Goal: Task Accomplishment & Management: Use online tool/utility

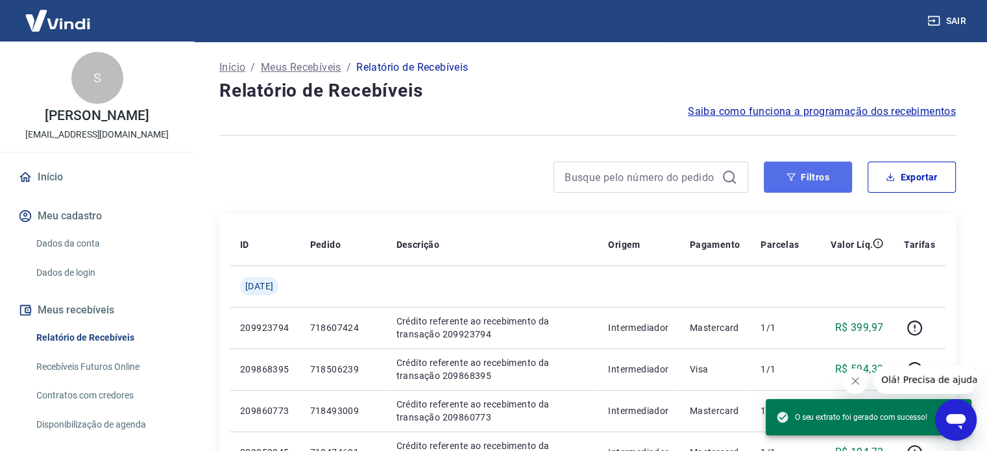
click at [804, 175] on button "Filtros" at bounding box center [808, 177] width 88 height 31
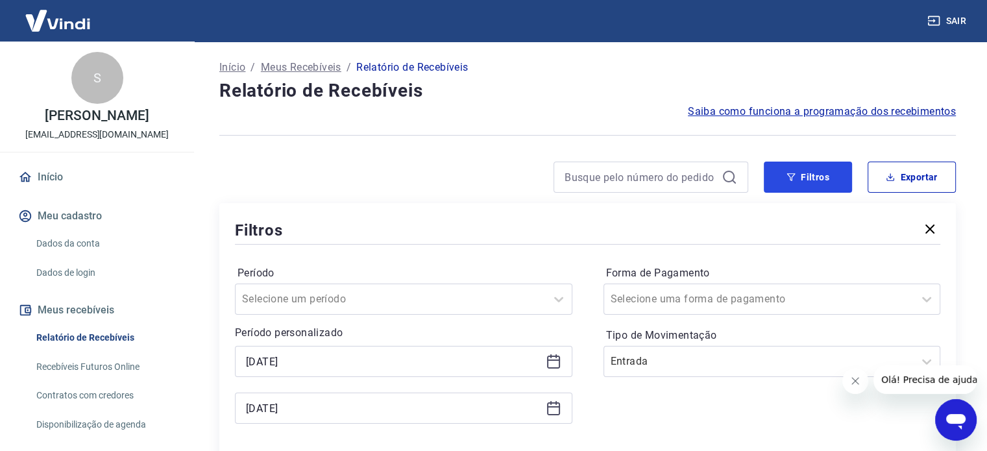
scroll to position [65, 0]
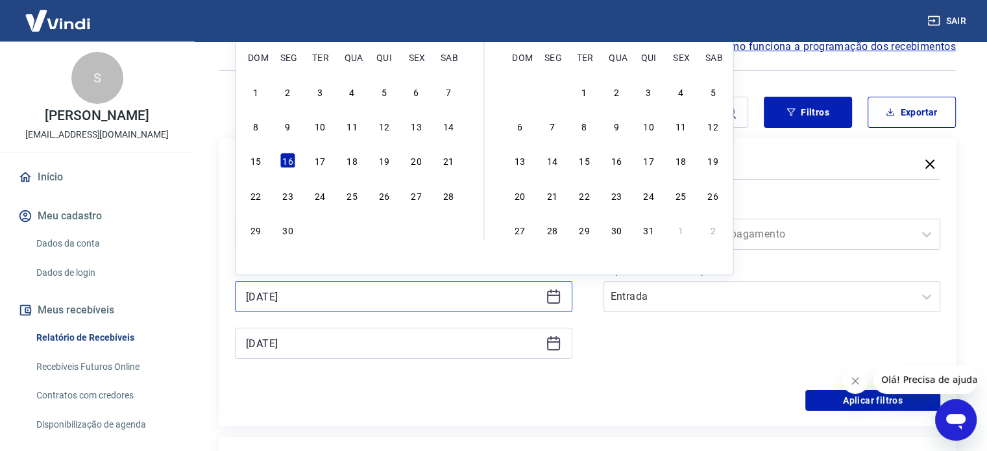
drag, startPoint x: 265, startPoint y: 301, endPoint x: 163, endPoint y: 312, distance: 102.4
click at [169, 312] on div "Sair S [PERSON_NAME] [EMAIL_ADDRESS][DOMAIN_NAME] Início Meu cadastro Dados da …" at bounding box center [493, 160] width 987 height 451
type input "[DATE]"
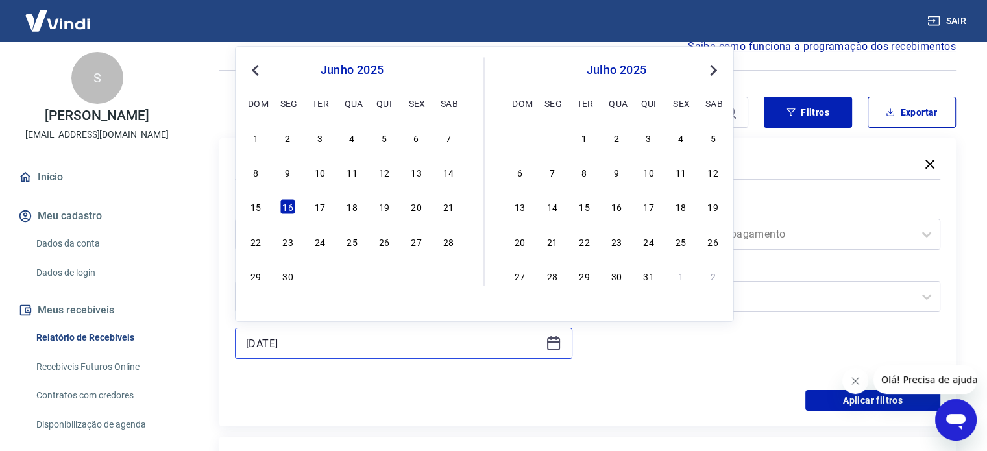
drag, startPoint x: 319, startPoint y: 345, endPoint x: 169, endPoint y: 343, distance: 150.6
click at [169, 343] on div "Sair S [PERSON_NAME] [EMAIL_ADDRESS][DOMAIN_NAME] Início Meu cadastro Dados da …" at bounding box center [493, 160] width 987 height 451
type input "[DATE]"
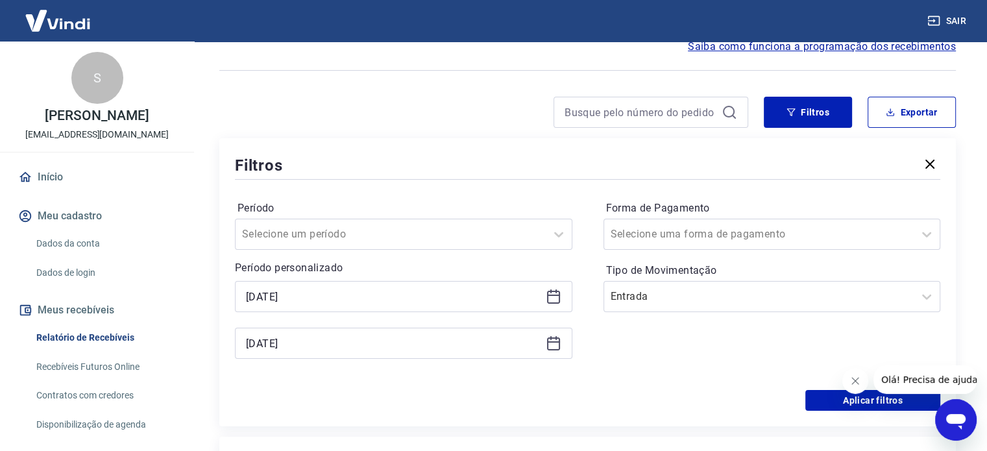
click at [724, 373] on div "Forma de Pagamento Selecione uma forma de pagamento Tipo de Movimentação Entrada" at bounding box center [773, 286] width 338 height 177
click at [818, 123] on button "Filtros" at bounding box center [808, 112] width 88 height 31
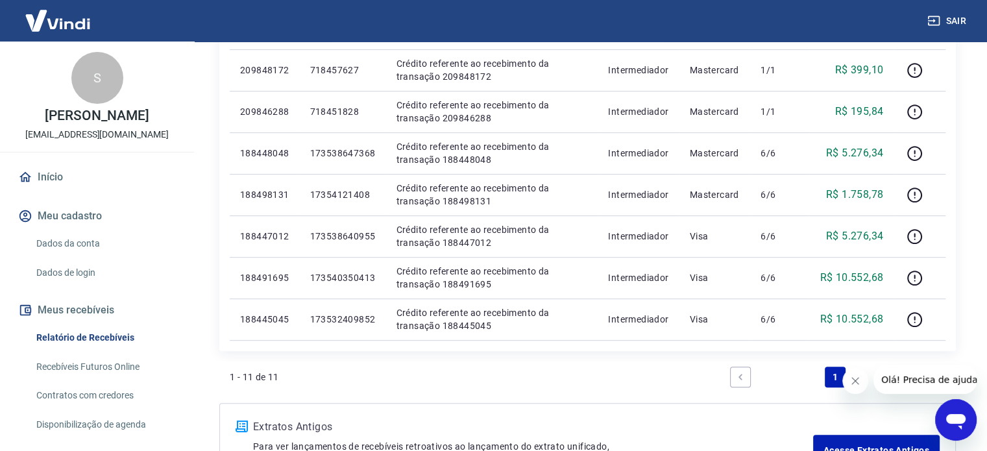
scroll to position [454, 0]
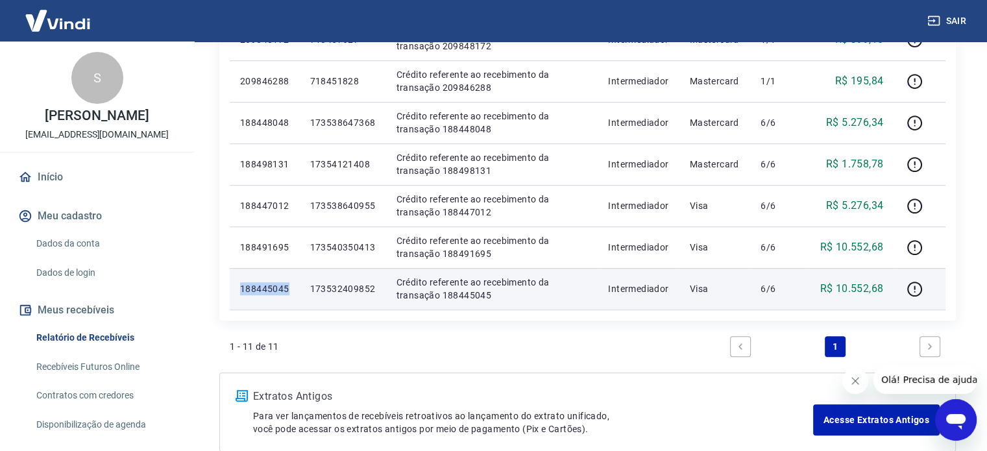
drag, startPoint x: 288, startPoint y: 290, endPoint x: 242, endPoint y: 295, distance: 46.3
click at [242, 295] on p "188445045" at bounding box center [264, 288] width 49 height 13
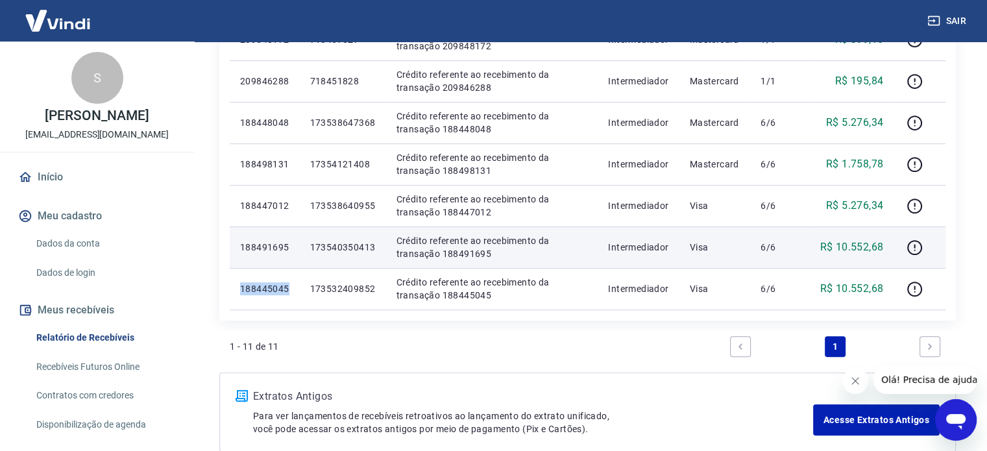
copy p "188445045"
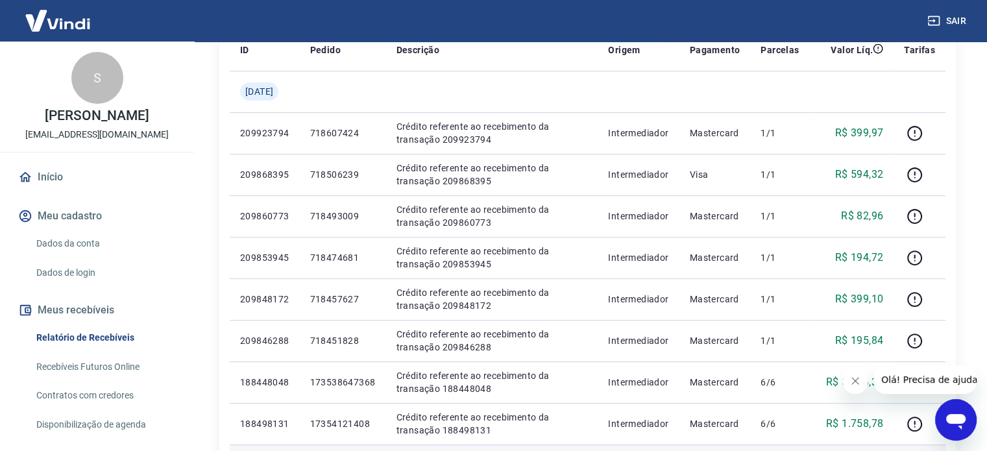
scroll to position [0, 0]
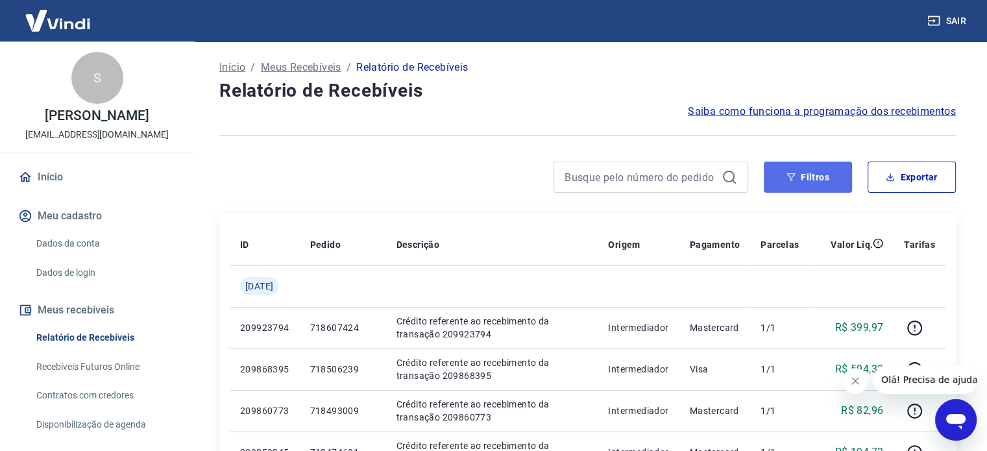
click at [810, 170] on button "Filtros" at bounding box center [808, 177] width 88 height 31
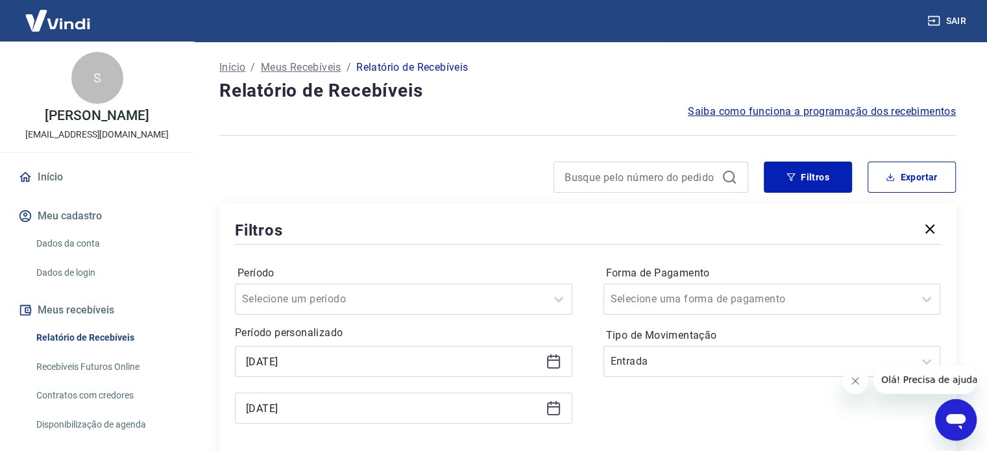
click at [495, 140] on div at bounding box center [587, 135] width 737 height 32
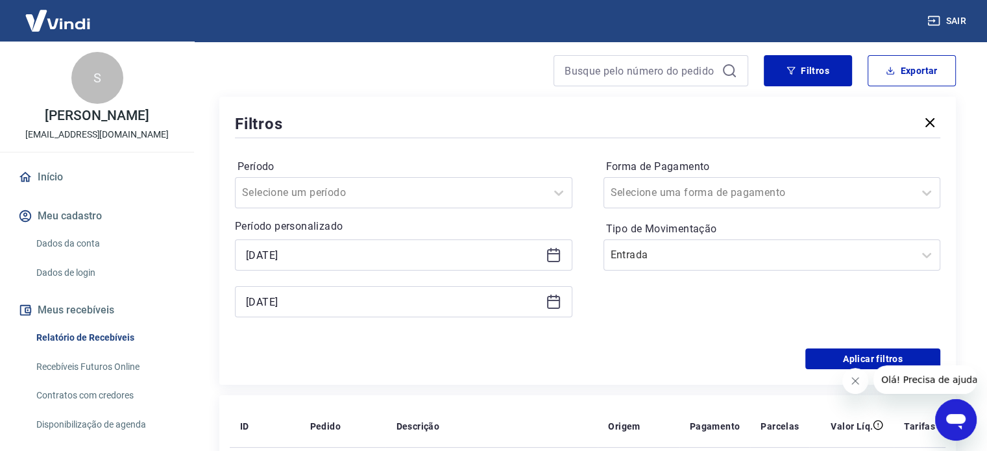
scroll to position [99, 0]
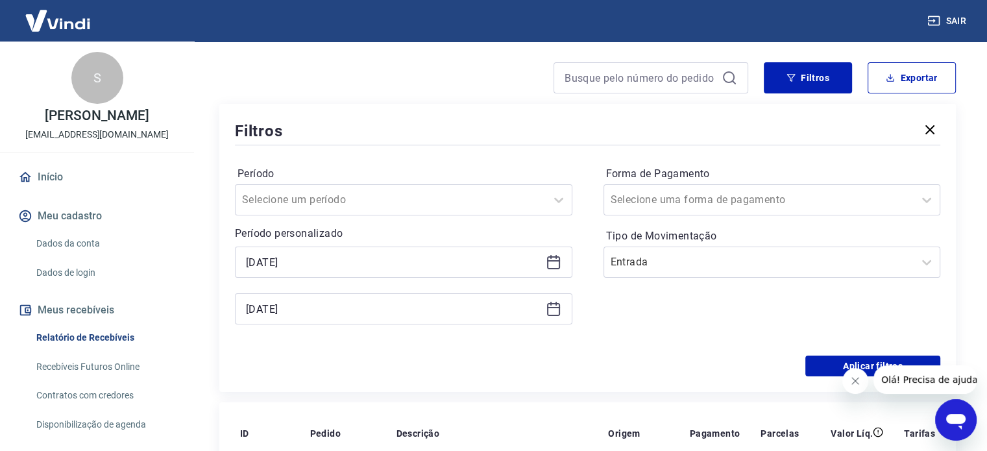
click at [82, 345] on link "Relatório de Recebíveis" at bounding box center [104, 338] width 147 height 27
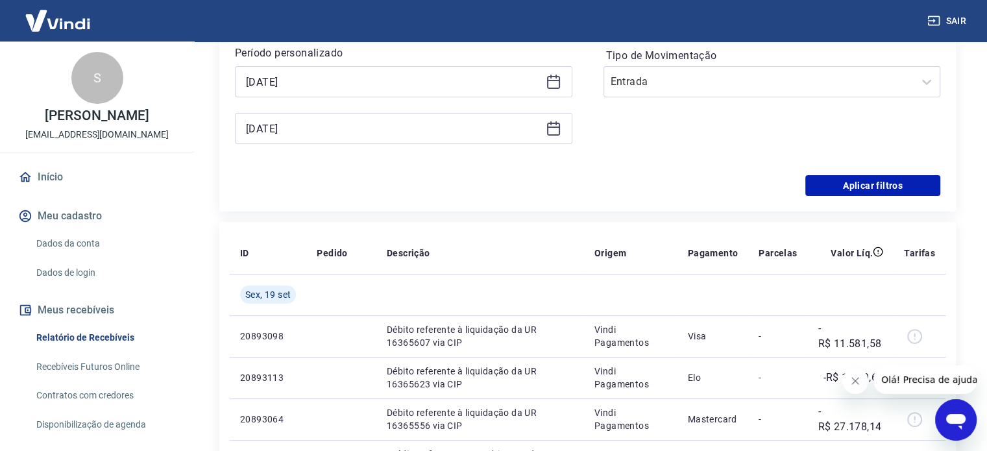
scroll to position [294, 0]
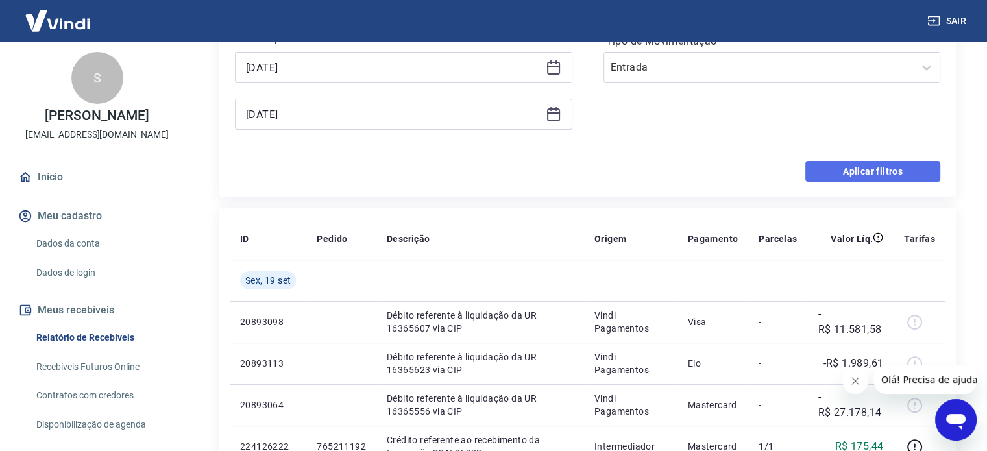
click at [844, 171] on button "Aplicar filtros" at bounding box center [872, 171] width 135 height 21
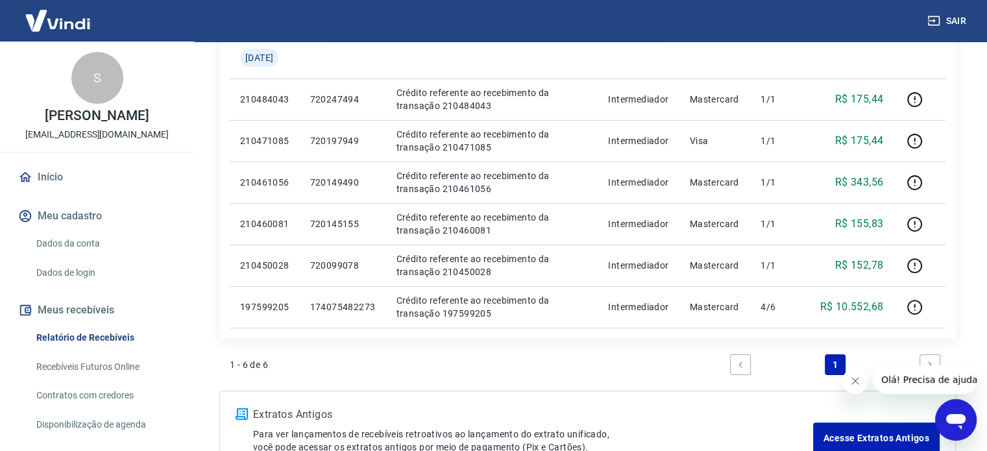
scroll to position [260, 0]
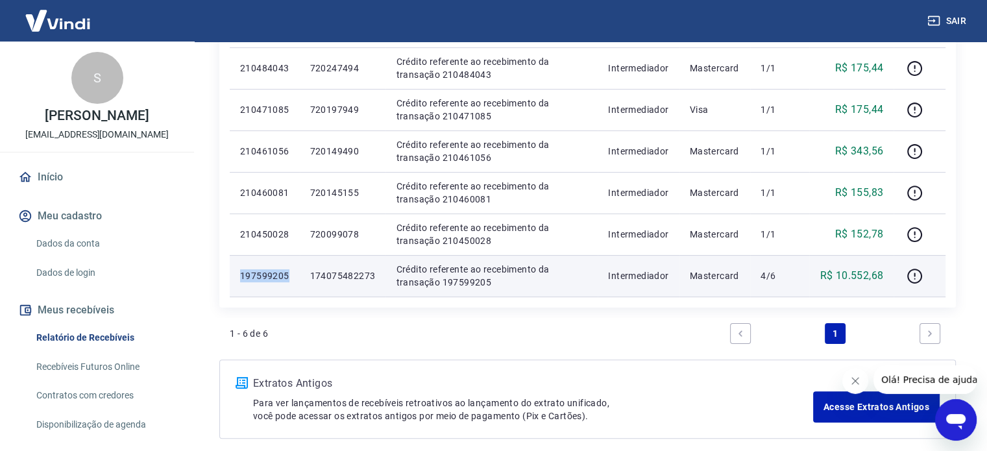
drag, startPoint x: 293, startPoint y: 282, endPoint x: 241, endPoint y: 273, distance: 52.6
click at [241, 273] on p "197599205" at bounding box center [264, 275] width 49 height 13
copy p "197599205"
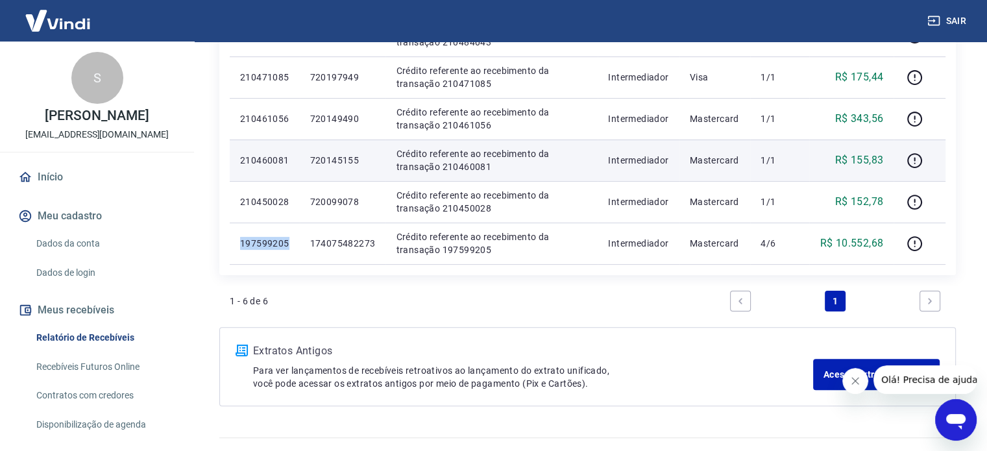
scroll to position [317, 0]
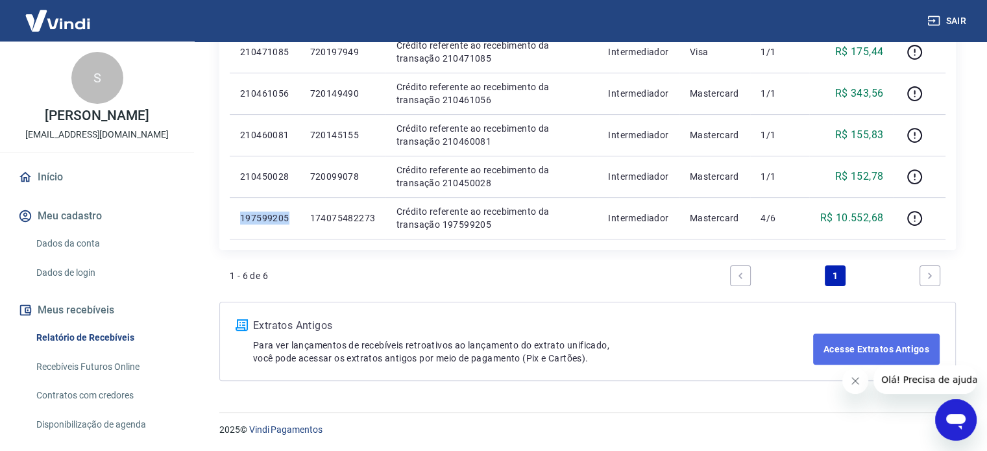
click at [879, 345] on link "Acesse Extratos Antigos" at bounding box center [876, 349] width 127 height 31
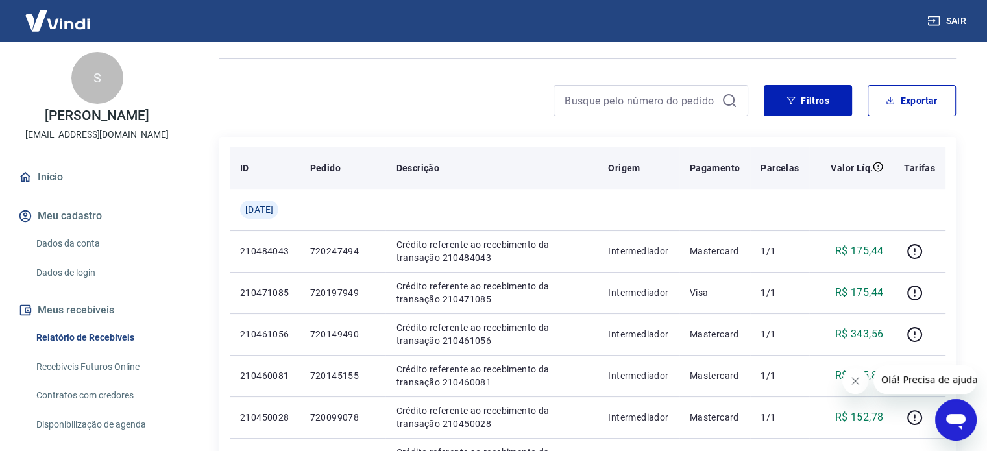
scroll to position [65, 0]
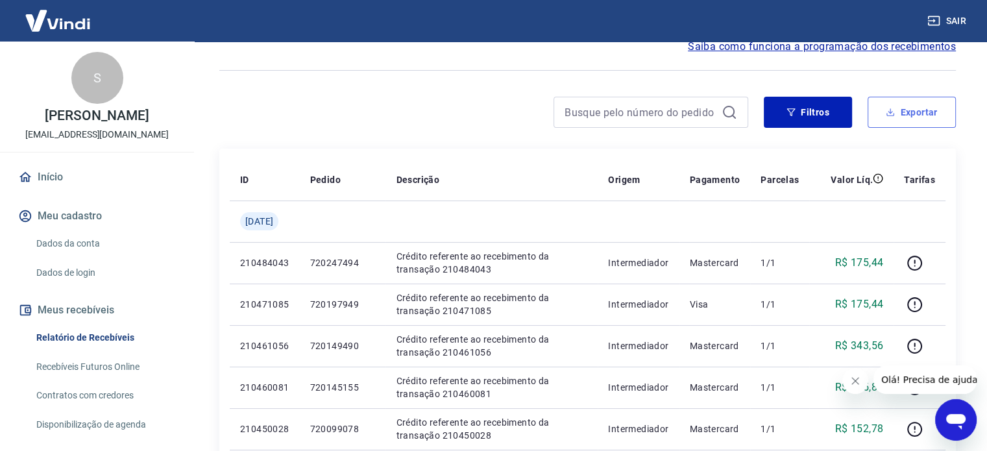
click at [906, 114] on button "Exportar" at bounding box center [912, 112] width 88 height 31
type input "[DATE]"
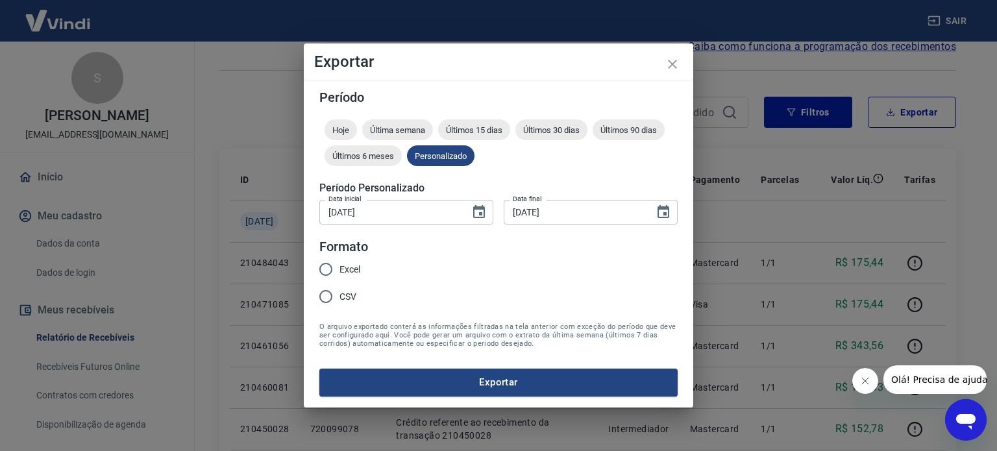
click at [345, 262] on label "Excel" at bounding box center [336, 269] width 48 height 27
click at [339, 262] on input "Excel" at bounding box center [325, 269] width 27 height 27
radio input "true"
click at [498, 382] on button "Exportar" at bounding box center [498, 382] width 358 height 27
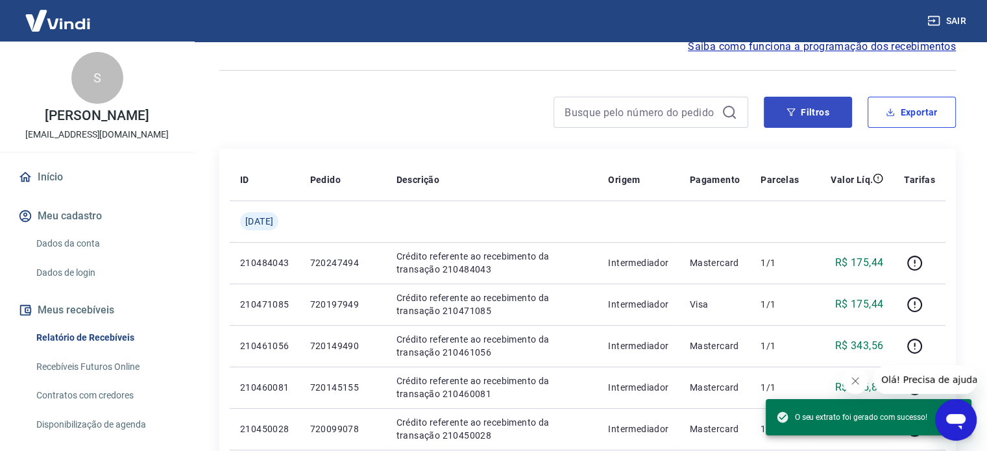
scroll to position [0, 0]
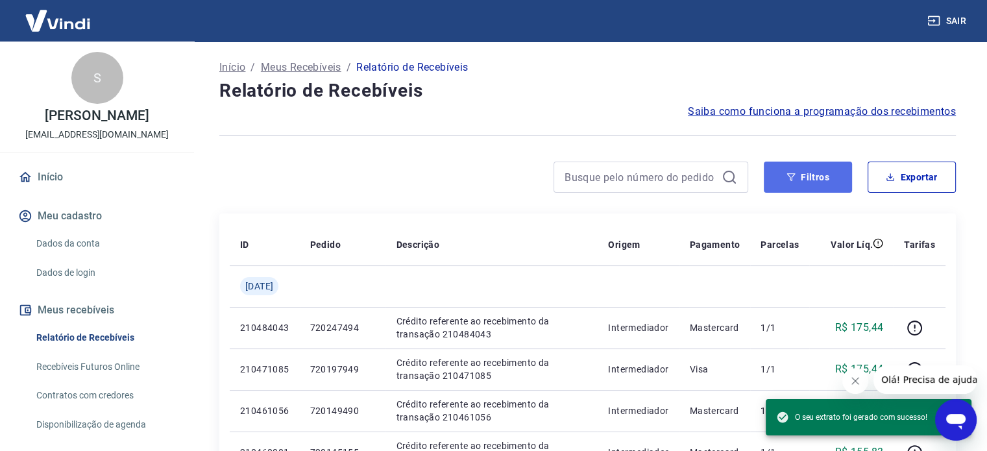
click at [815, 178] on button "Filtros" at bounding box center [808, 177] width 88 height 31
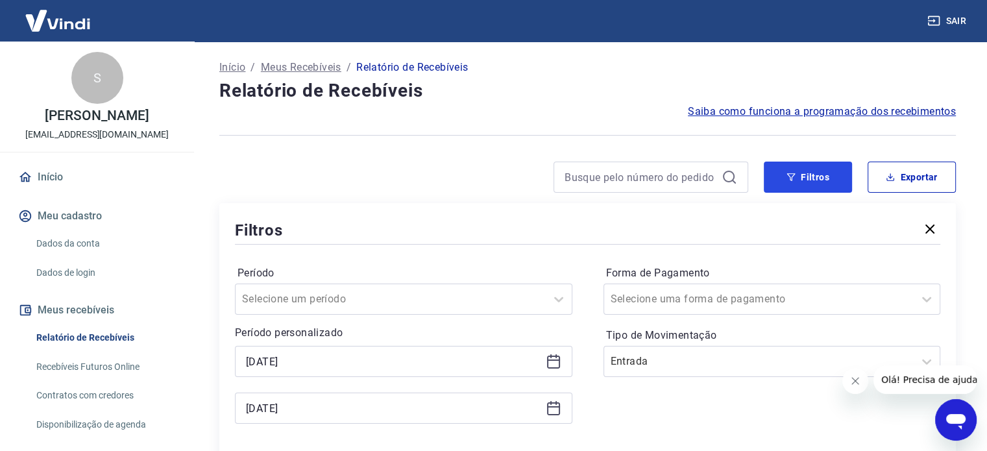
scroll to position [130, 0]
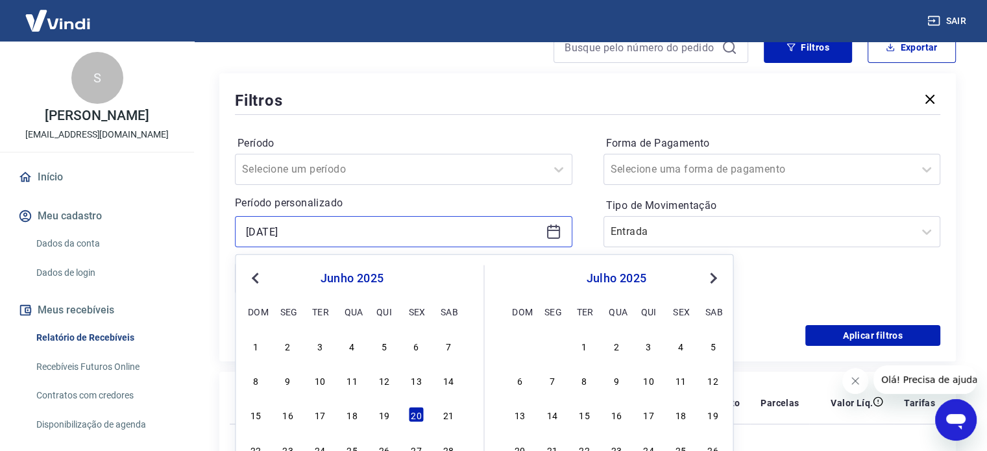
drag, startPoint x: 341, startPoint y: 238, endPoint x: 86, endPoint y: 231, distance: 255.2
click at [86, 231] on div "Sair S [PERSON_NAME] [EMAIL_ADDRESS][DOMAIN_NAME] Início Meu cadastro Dados da …" at bounding box center [493, 95] width 987 height 451
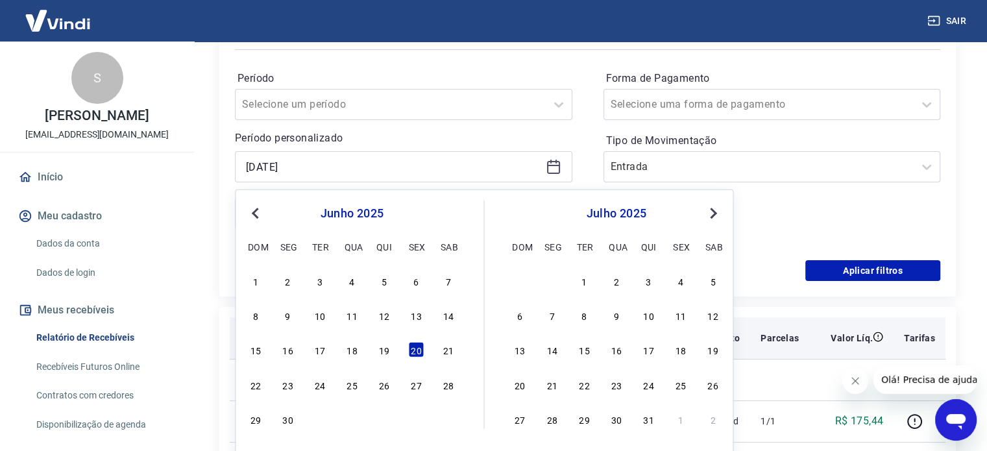
drag, startPoint x: 352, startPoint y: 386, endPoint x: 355, endPoint y: 342, distance: 43.6
click at [352, 386] on div "25" at bounding box center [352, 384] width 16 height 16
type input "[DATE]"
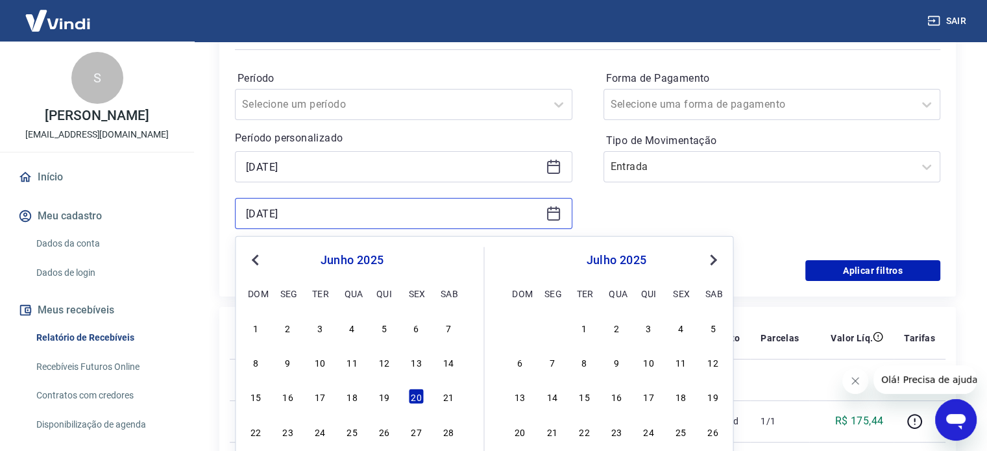
click at [190, 211] on div "Sair S [PERSON_NAME] [EMAIL_ADDRESS][DOMAIN_NAME] Início Meu cadastro Dados da …" at bounding box center [493, 30] width 987 height 451
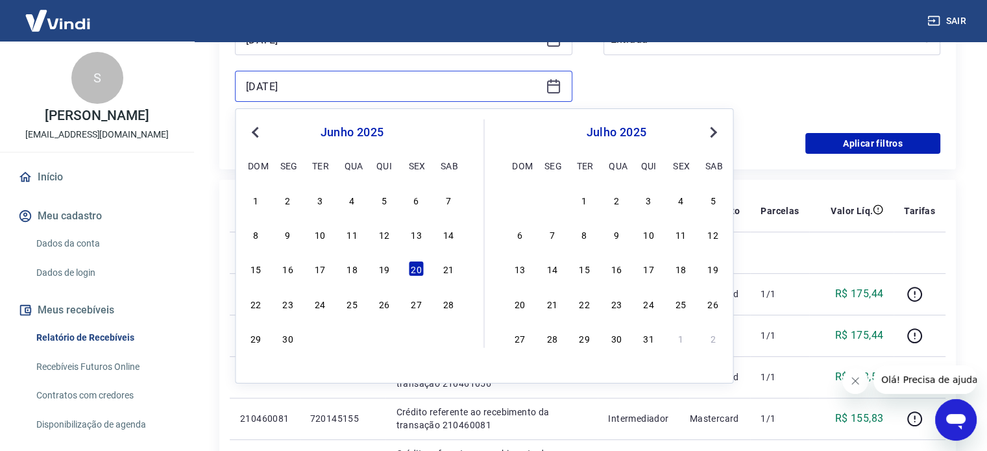
scroll to position [325, 0]
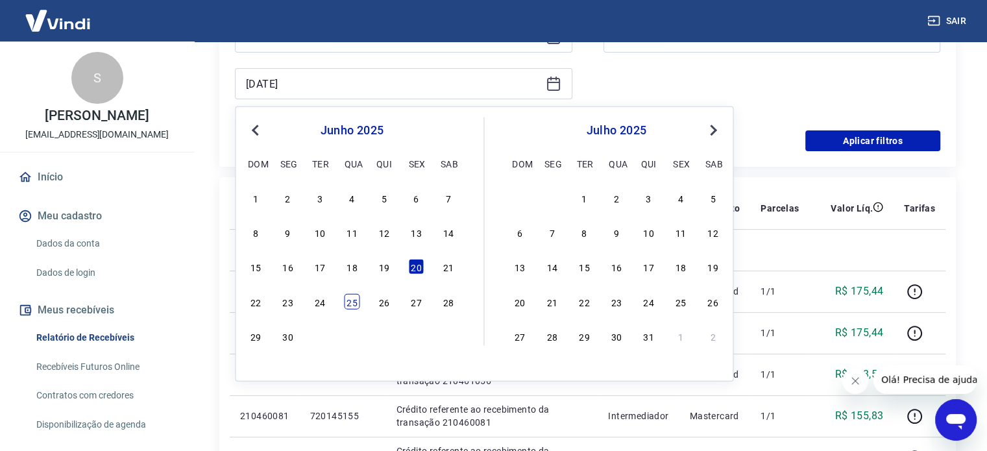
click at [355, 304] on div "25" at bounding box center [352, 301] width 16 height 16
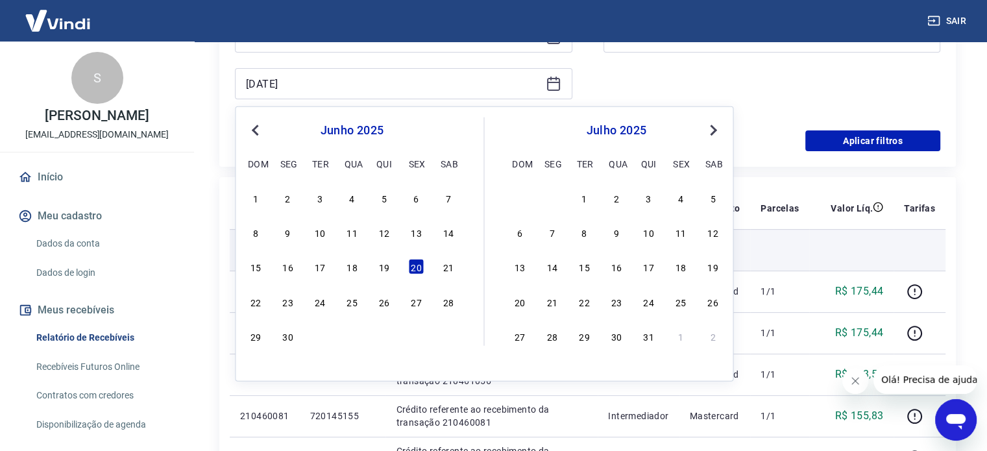
type input "[DATE]"
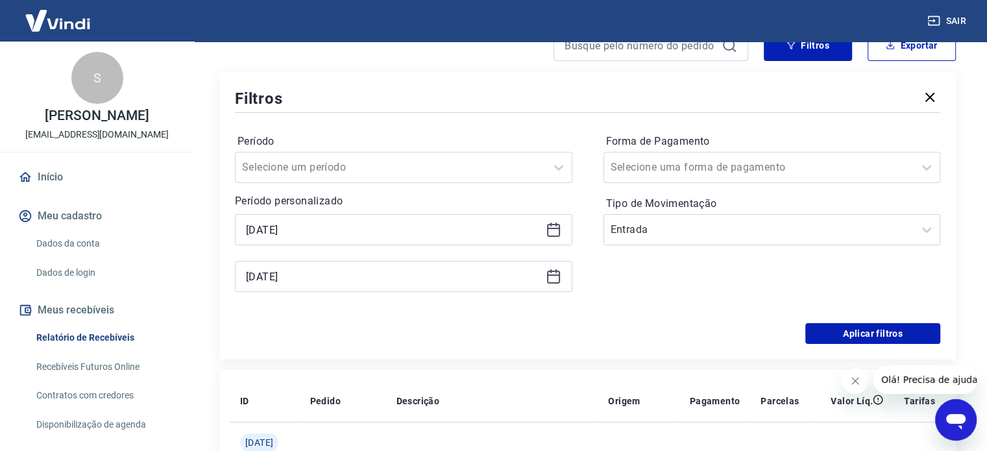
scroll to position [130, 0]
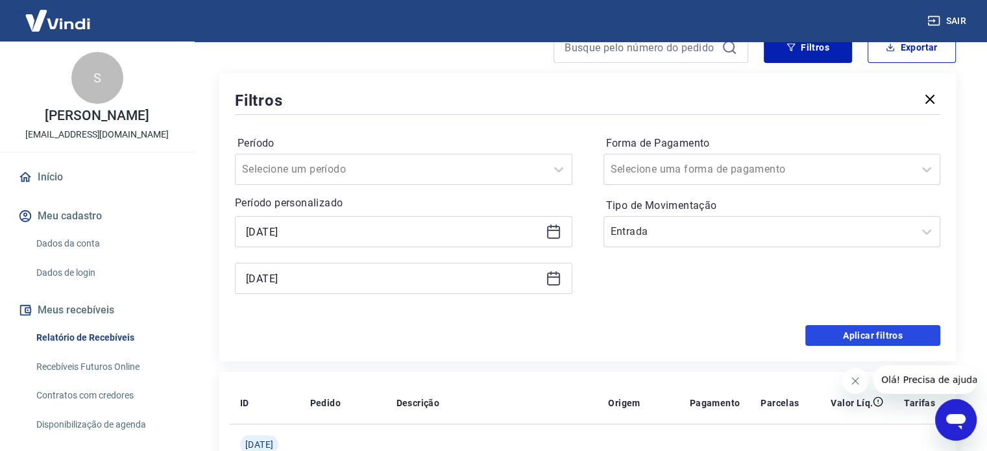
drag, startPoint x: 857, startPoint y: 328, endPoint x: 739, endPoint y: 298, distance: 121.2
click at [857, 327] on button "Aplicar filtros" at bounding box center [872, 335] width 135 height 21
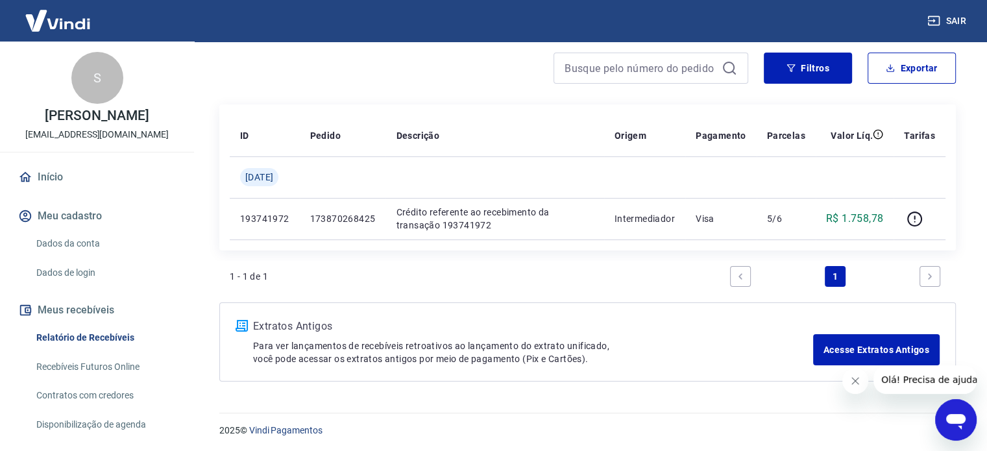
scroll to position [110, 0]
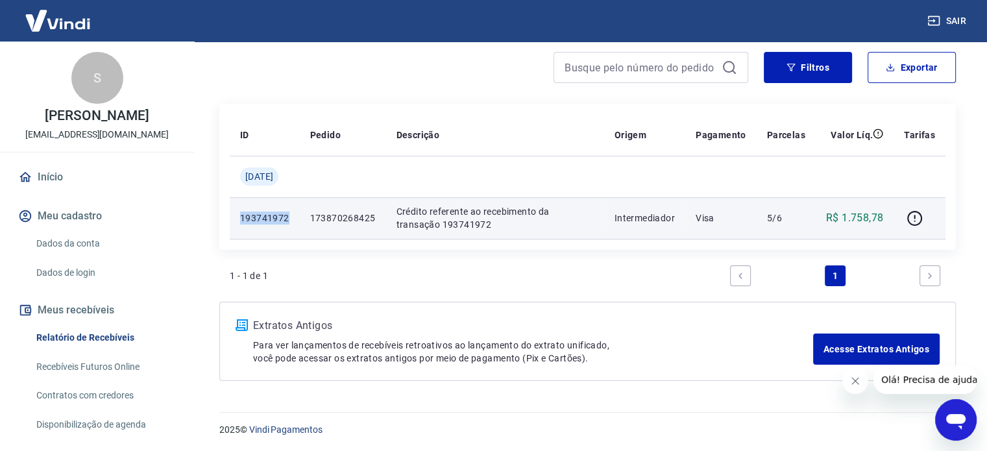
drag, startPoint x: 252, startPoint y: 212, endPoint x: 236, endPoint y: 212, distance: 16.2
click at [236, 212] on td "193741972" at bounding box center [265, 218] width 70 height 42
copy p "193741972"
click at [916, 225] on icon "button" at bounding box center [914, 218] width 15 height 15
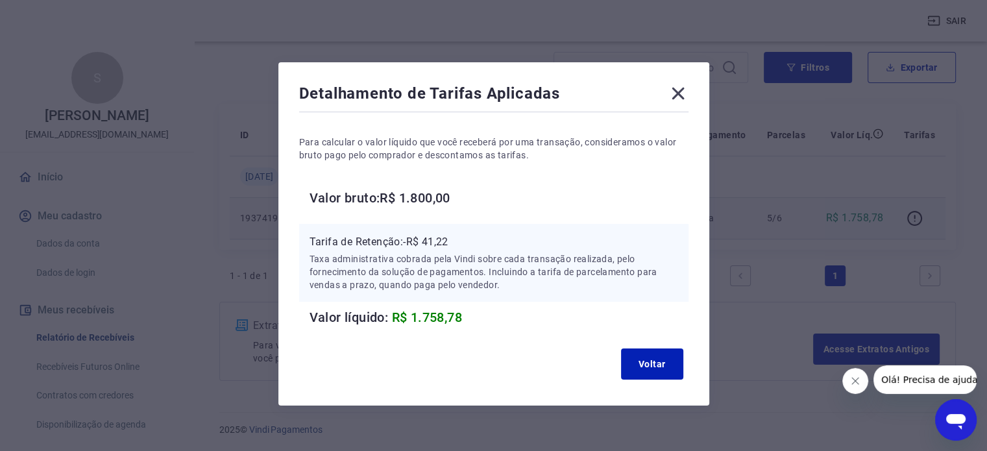
click at [678, 97] on icon at bounding box center [678, 93] width 21 height 21
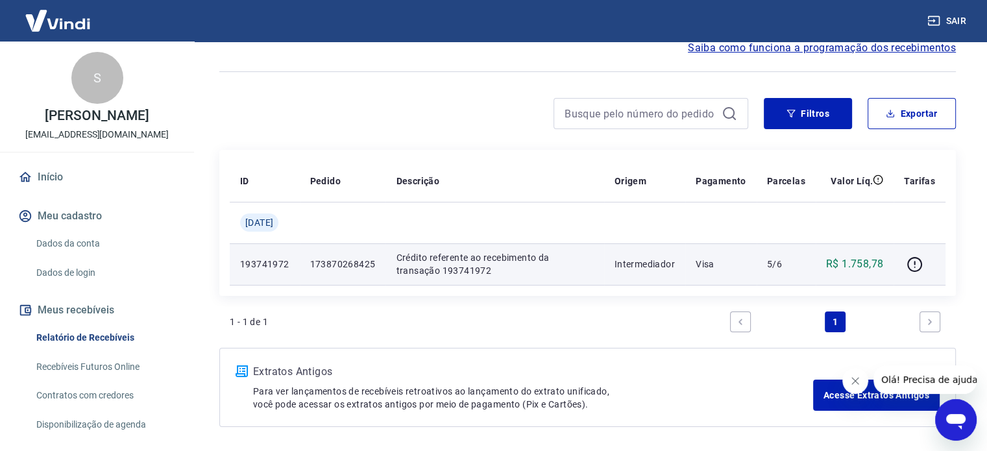
scroll to position [0, 0]
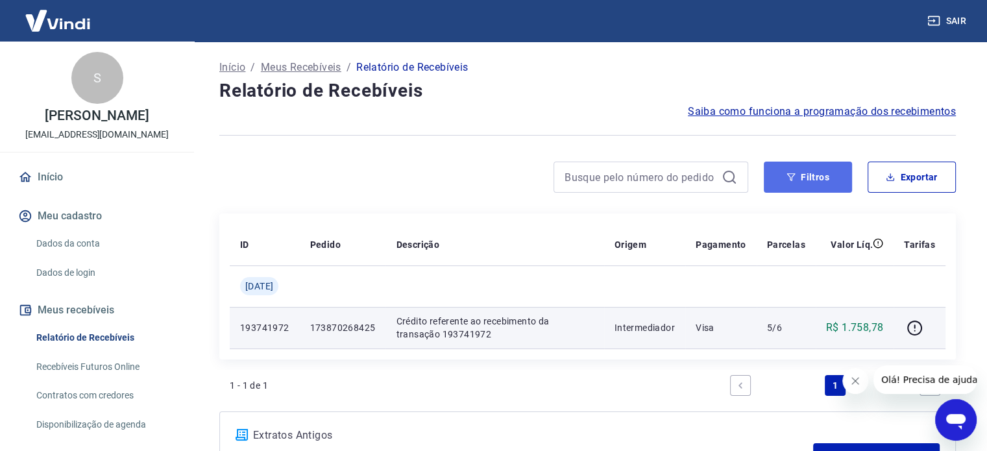
drag, startPoint x: 815, startPoint y: 178, endPoint x: 792, endPoint y: 188, distance: 25.1
click at [815, 178] on button "Filtros" at bounding box center [808, 177] width 88 height 31
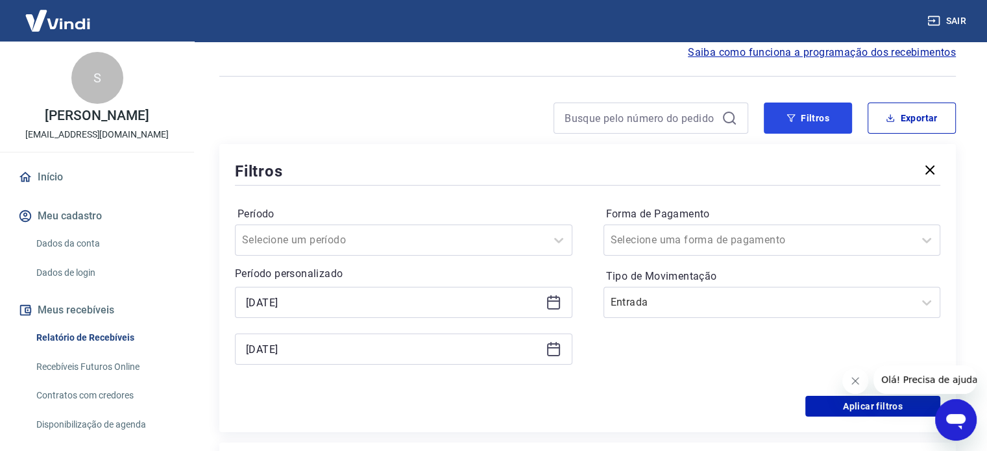
scroll to position [130, 0]
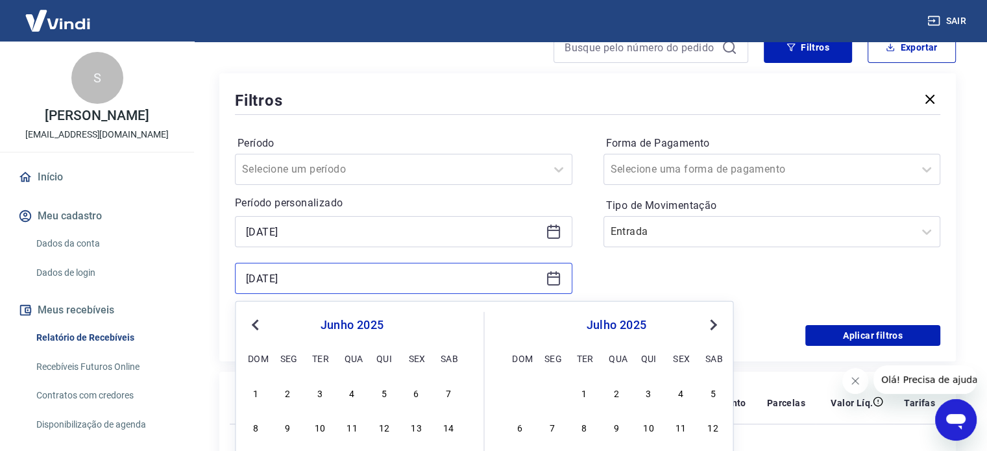
drag, startPoint x: 255, startPoint y: 277, endPoint x: 200, endPoint y: 284, distance: 55.6
click at [200, 284] on div "Início / Meus Recebíveis / Relatório de Recebíveis Relatório de Recebíveis Saib…" at bounding box center [587, 288] width 799 height 753
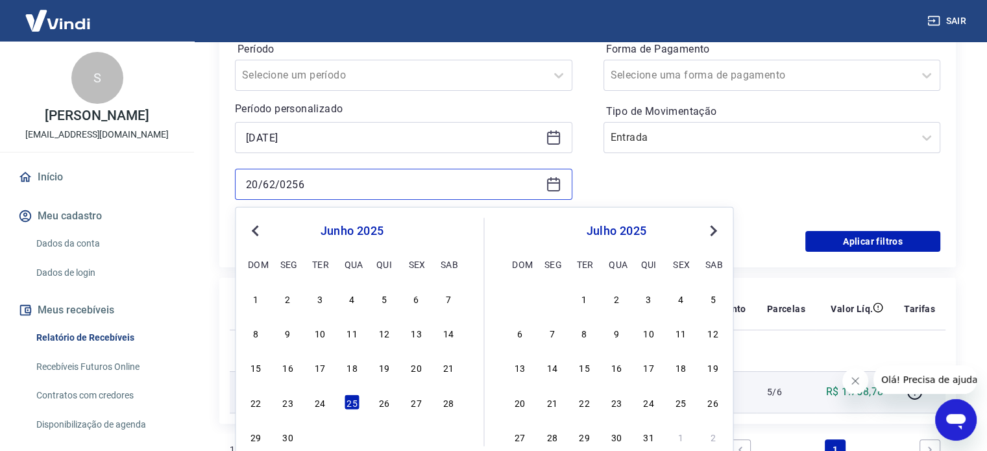
scroll to position [325, 0]
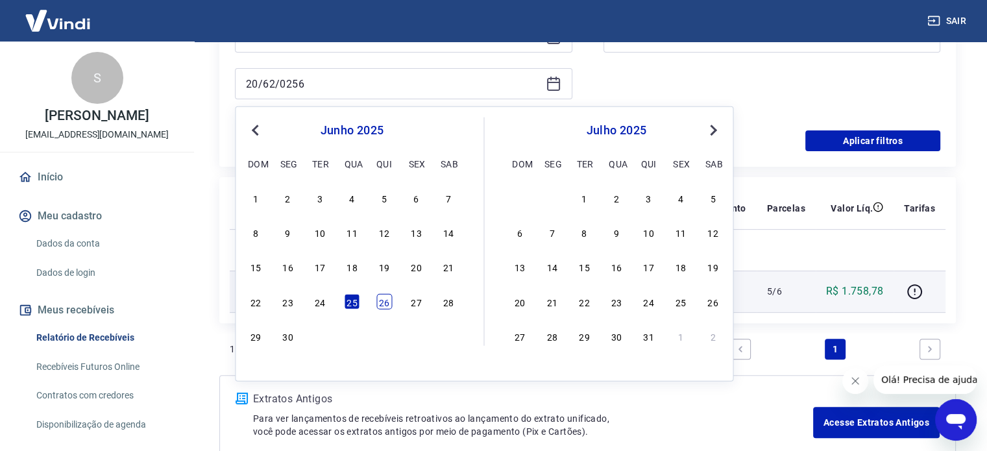
click at [391, 302] on div "26" at bounding box center [384, 301] width 16 height 16
type input "[DATE]"
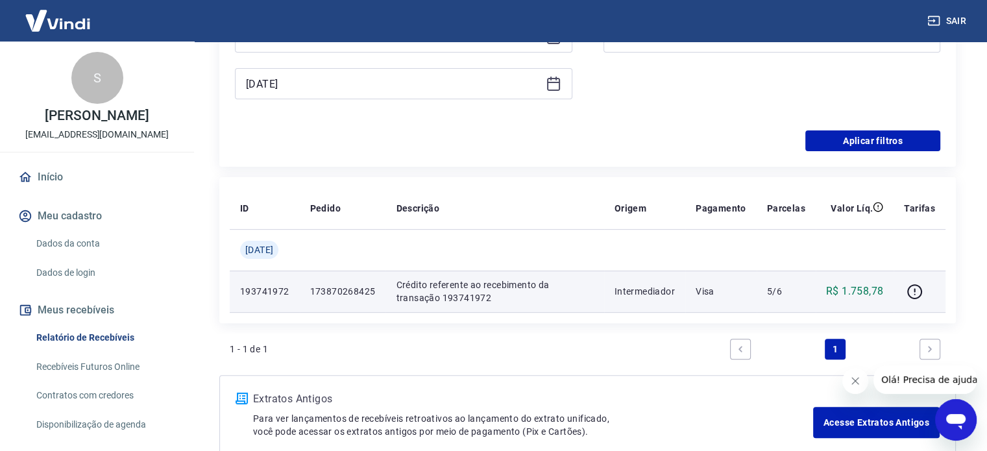
click at [386, 304] on td "173870268425" at bounding box center [343, 292] width 86 height 42
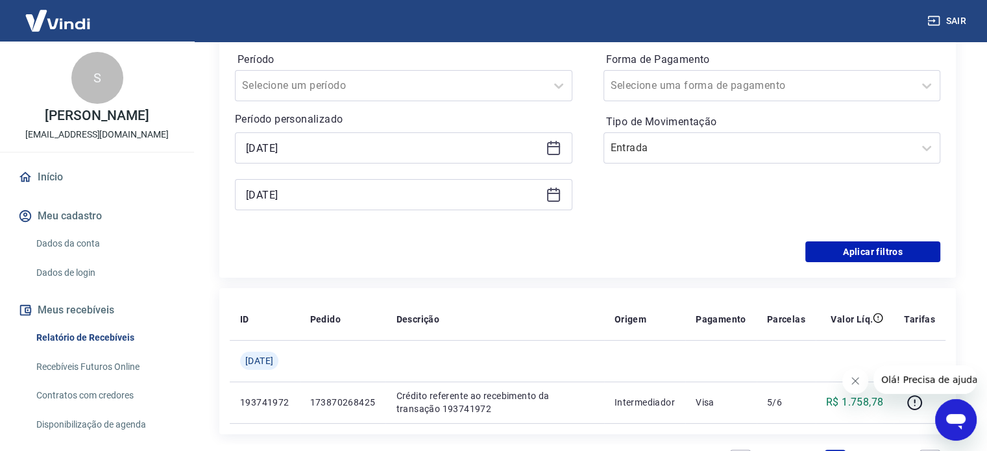
scroll to position [65, 0]
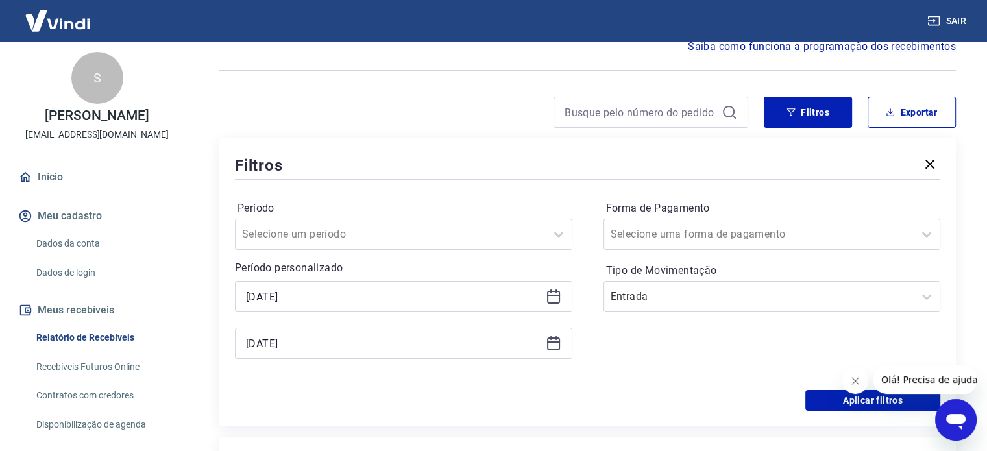
click at [559, 295] on div "[DATE]" at bounding box center [404, 296] width 338 height 31
drag, startPoint x: 559, startPoint y: 295, endPoint x: 547, endPoint y: 290, distance: 14.0
click at [558, 296] on icon at bounding box center [553, 295] width 13 height 1
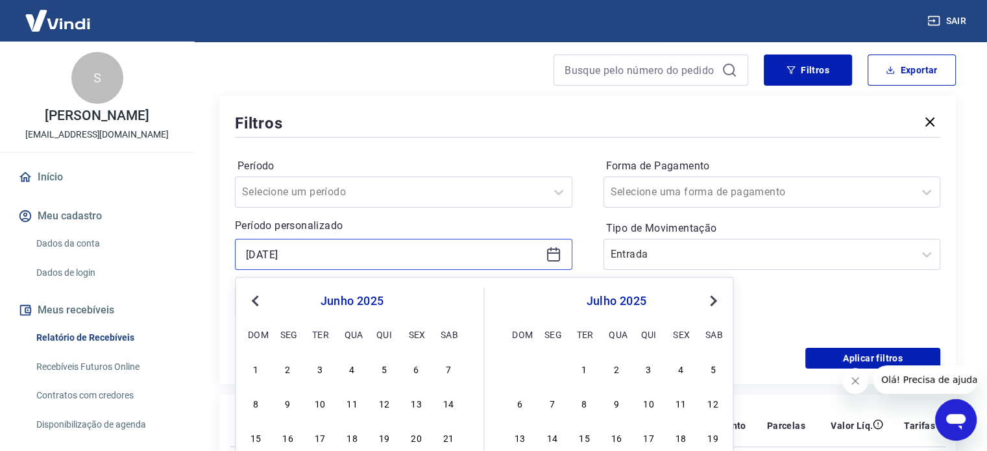
scroll to position [130, 0]
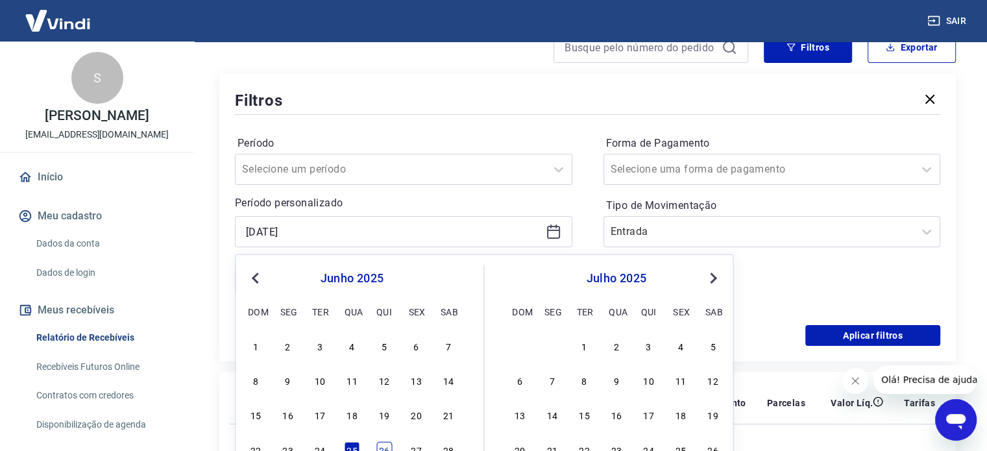
click at [382, 445] on div "26" at bounding box center [384, 449] width 16 height 16
type input "[DATE]"
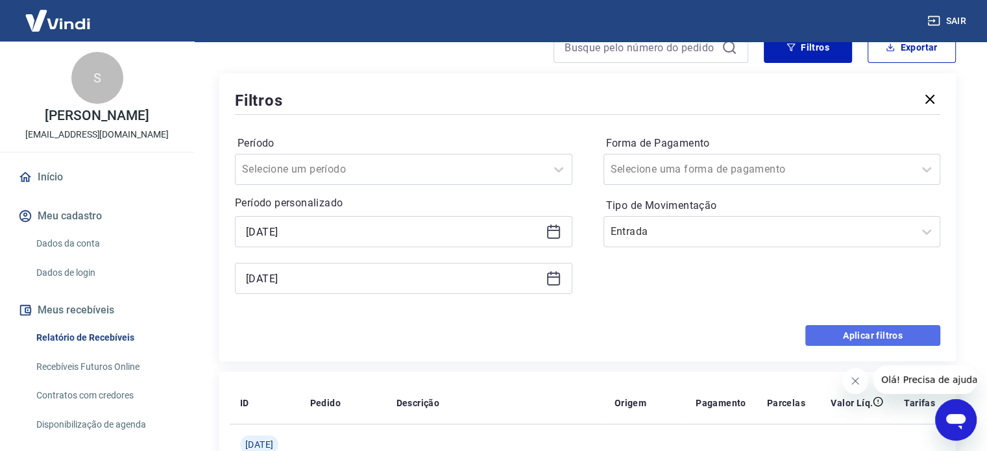
click at [849, 338] on button "Aplicar filtros" at bounding box center [872, 335] width 135 height 21
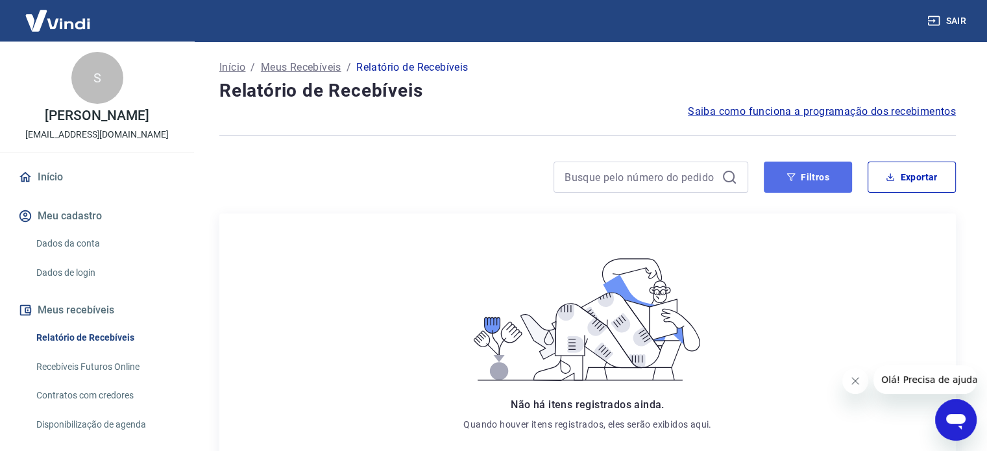
click at [792, 173] on icon "button" at bounding box center [791, 177] width 9 height 9
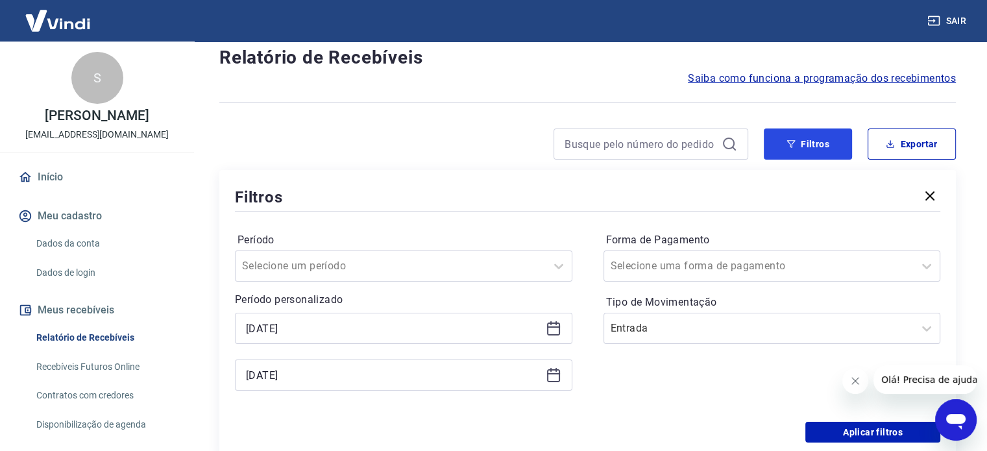
scroll to position [130, 0]
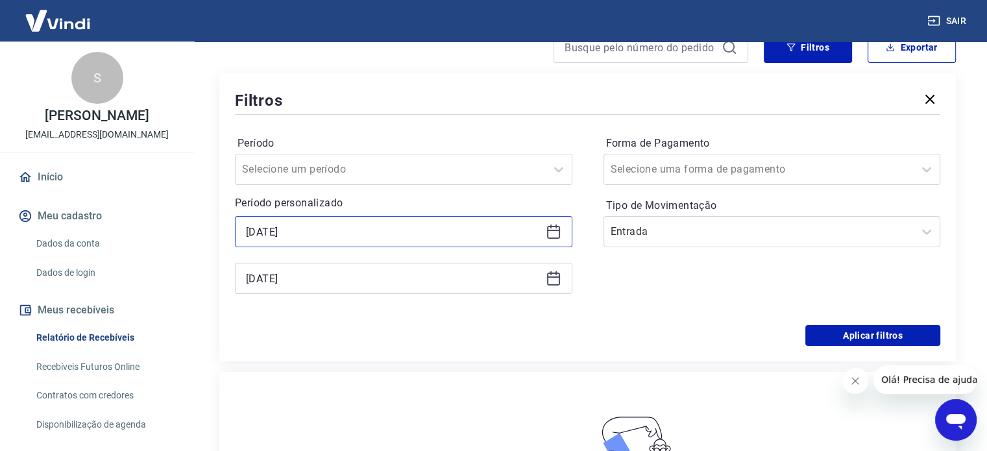
click at [249, 230] on input "[DATE]" at bounding box center [393, 231] width 295 height 19
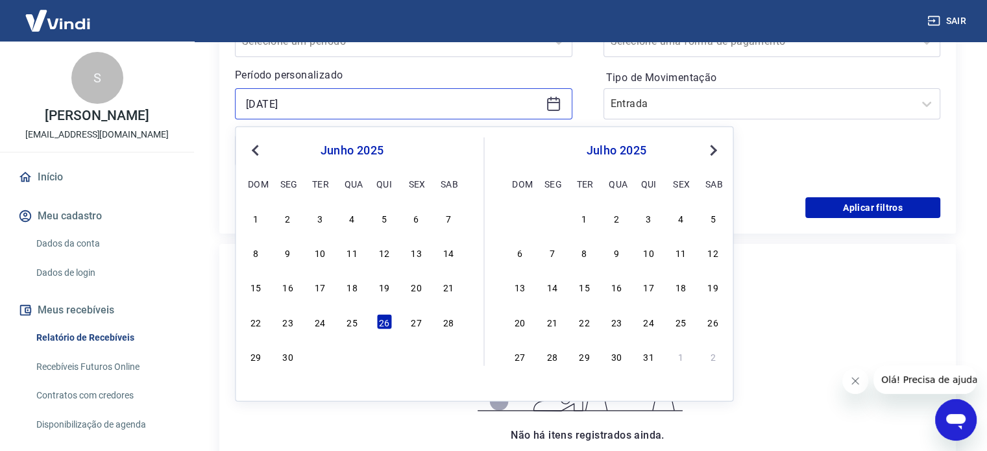
scroll to position [260, 0]
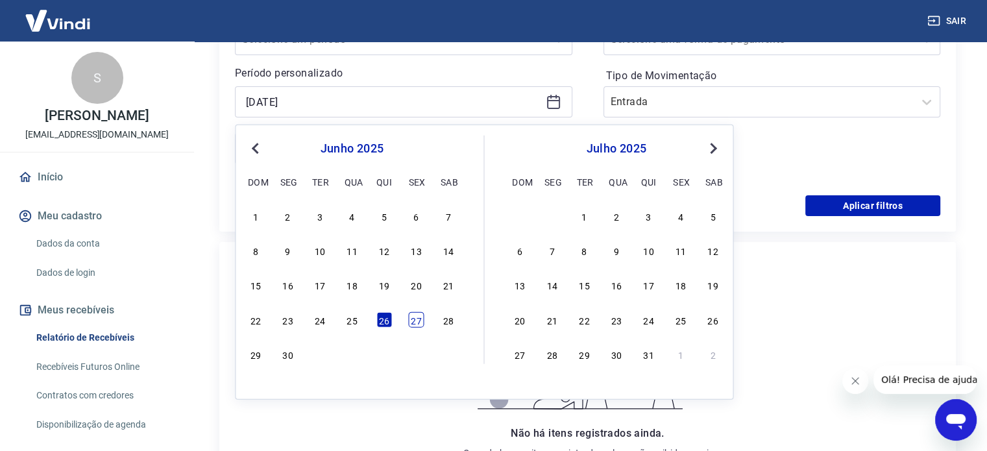
click at [414, 319] on div "27" at bounding box center [416, 320] width 16 height 16
type input "[DATE]"
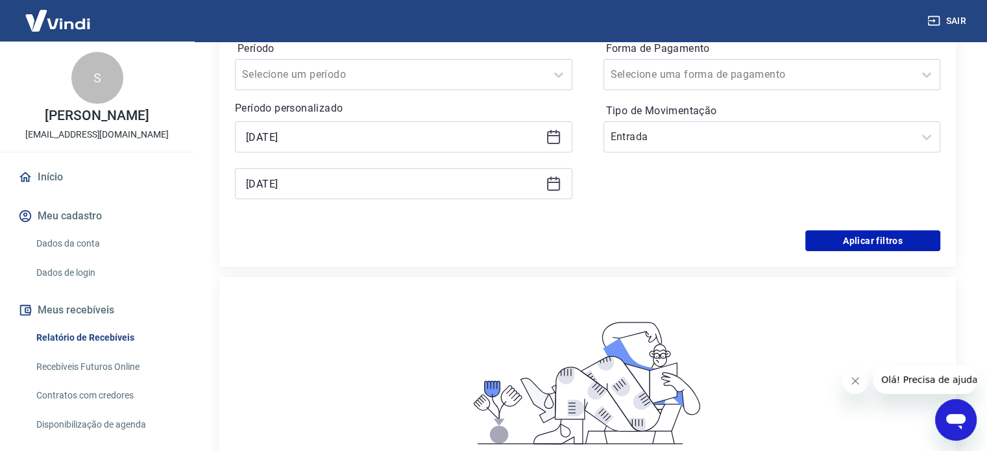
scroll to position [195, 0]
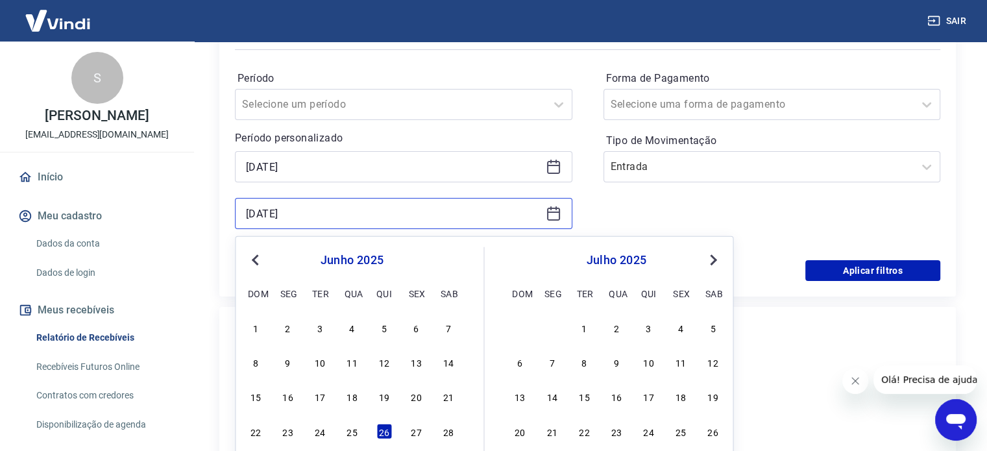
click at [319, 217] on input "[DATE]" at bounding box center [393, 213] width 295 height 19
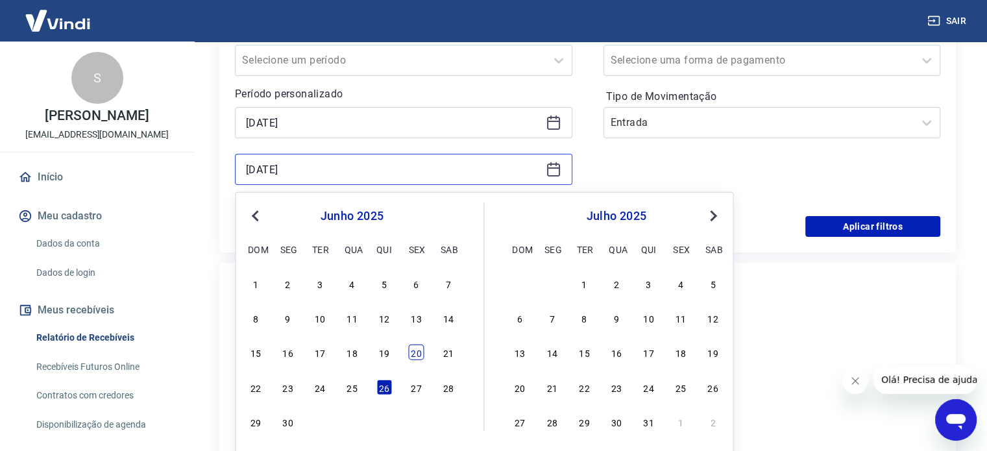
scroll to position [260, 0]
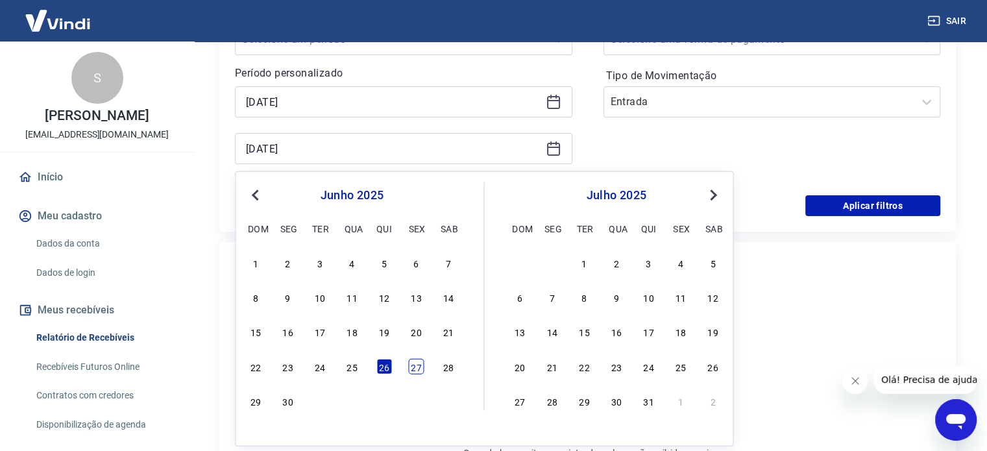
click at [416, 367] on div "27" at bounding box center [416, 366] width 16 height 16
type input "[DATE]"
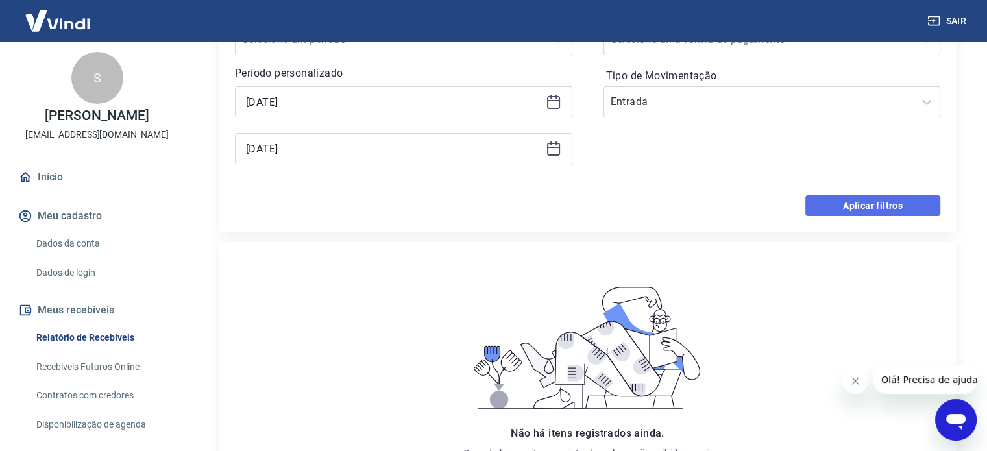
click at [874, 210] on button "Aplicar filtros" at bounding box center [872, 205] width 135 height 21
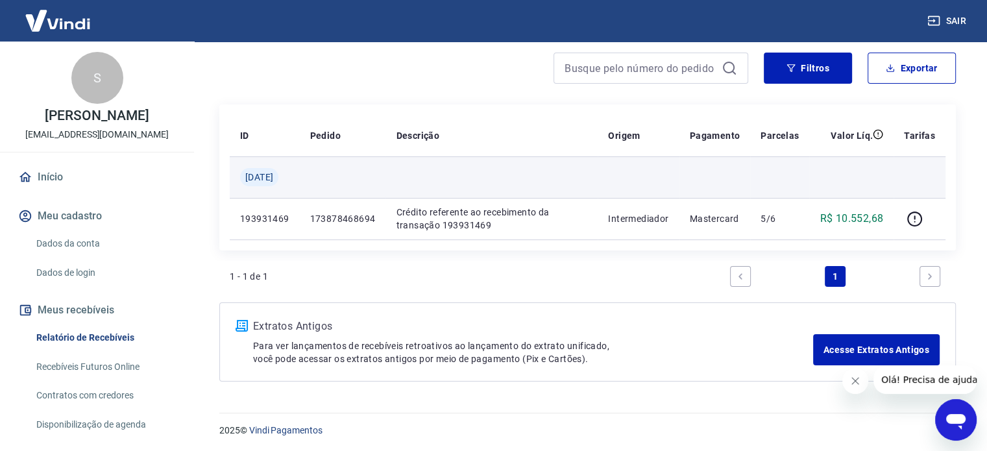
scroll to position [110, 0]
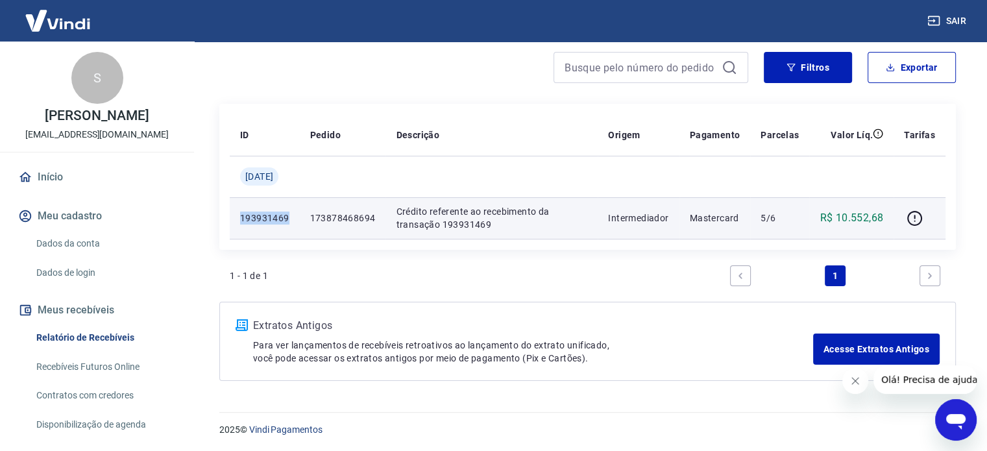
drag, startPoint x: 296, startPoint y: 219, endPoint x: 241, endPoint y: 223, distance: 55.4
click at [241, 223] on p "193931469" at bounding box center [264, 218] width 49 height 13
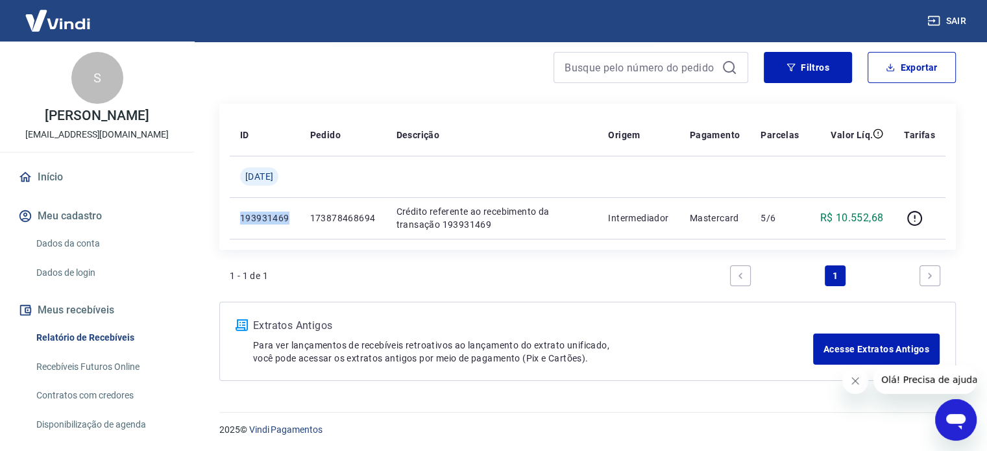
copy p "193931469"
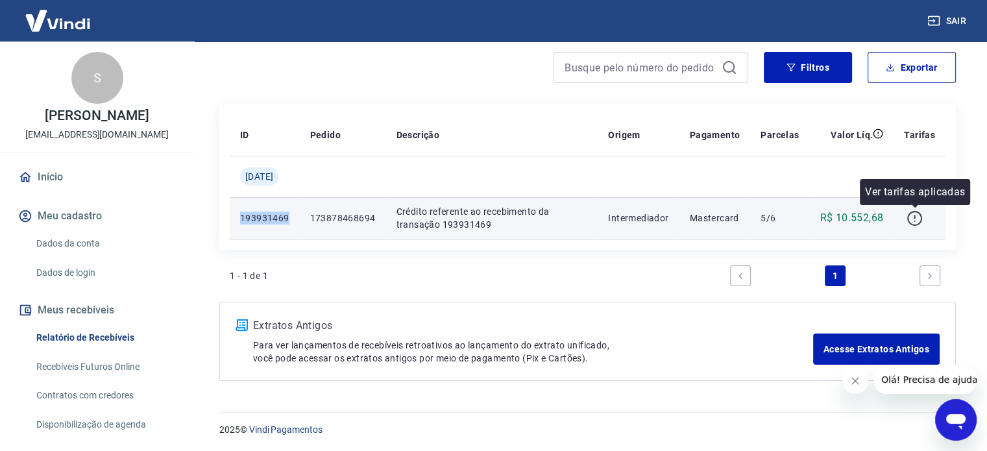
click at [920, 217] on icon "button" at bounding box center [915, 218] width 16 height 16
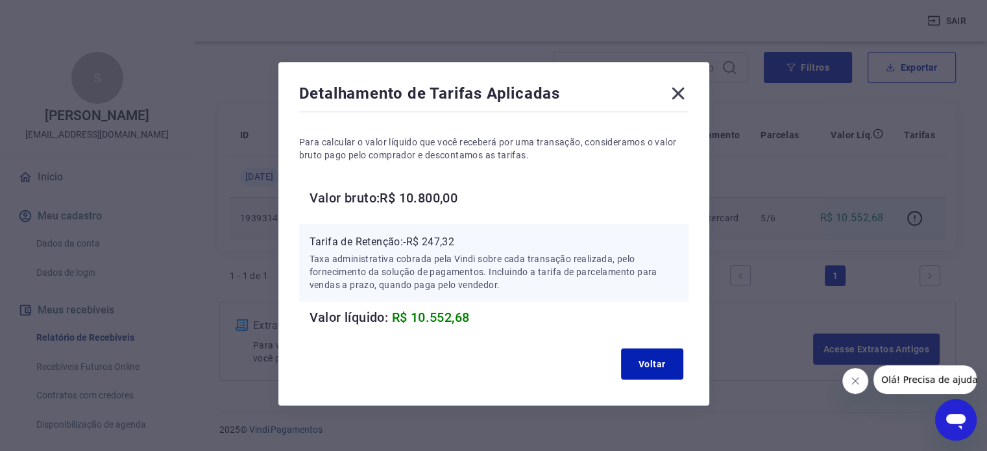
click at [680, 93] on icon at bounding box center [678, 94] width 12 height 12
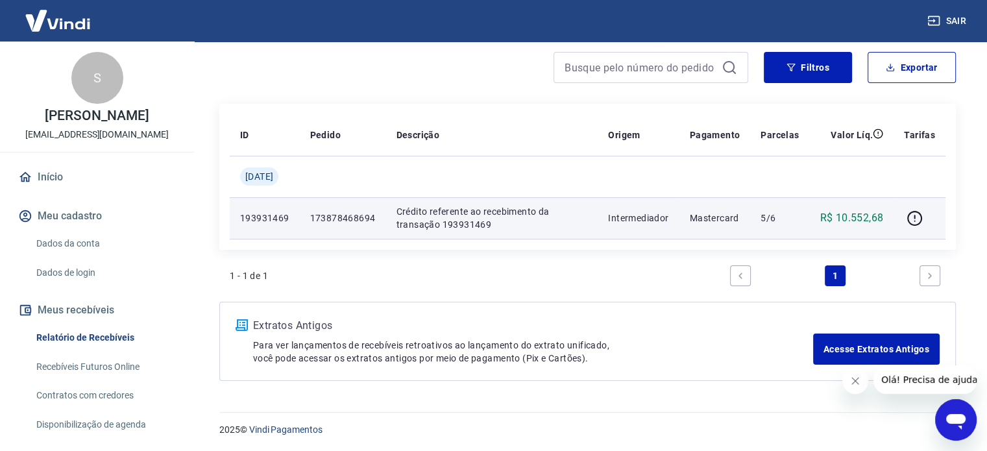
click at [855, 387] on button "Fechar mensagem da empresa" at bounding box center [855, 381] width 26 height 26
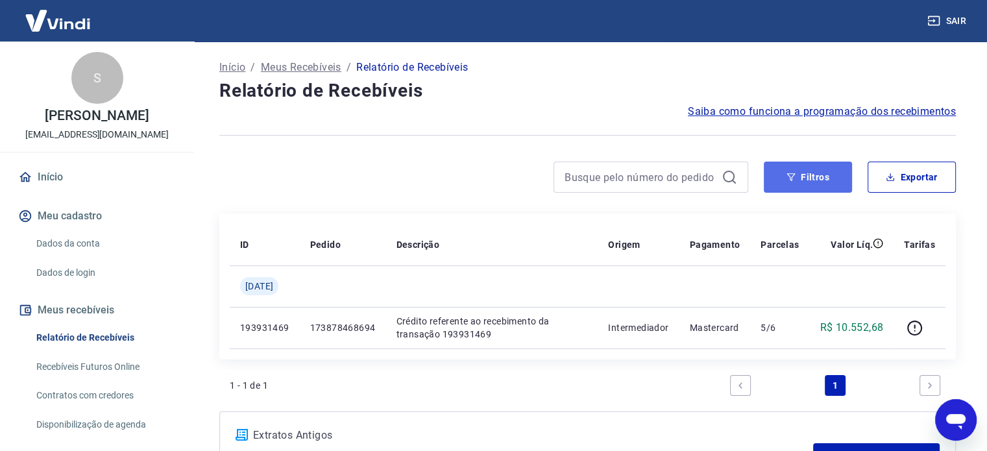
click at [787, 178] on icon "button" at bounding box center [791, 177] width 9 height 9
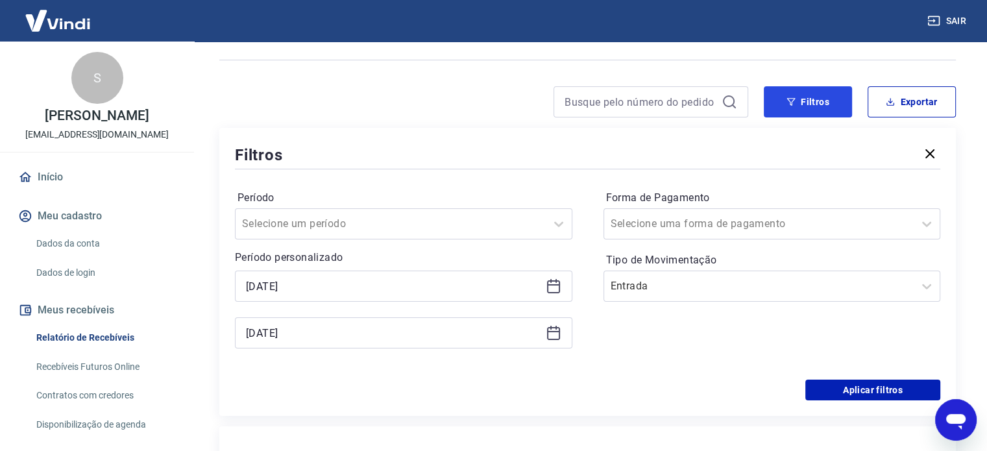
scroll to position [130, 0]
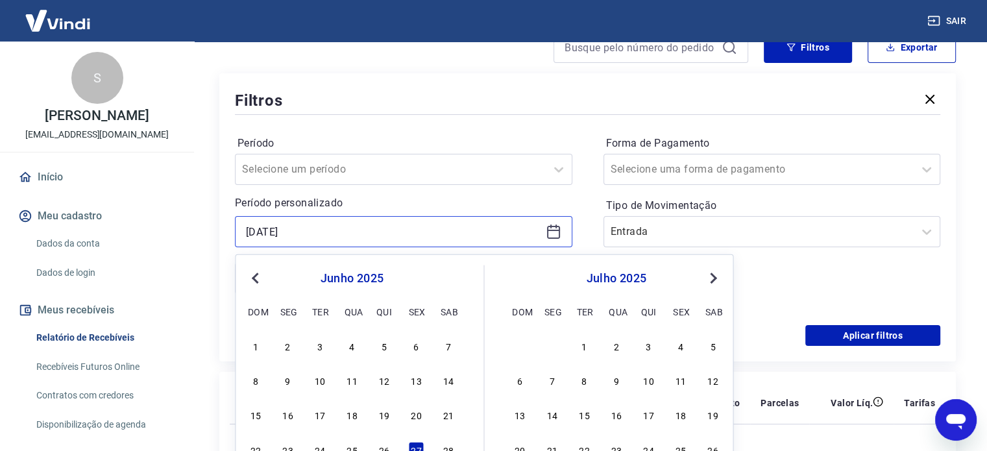
drag, startPoint x: 338, startPoint y: 242, endPoint x: 203, endPoint y: 234, distance: 135.9
click at [203, 234] on div "Início / Meus Recebíveis / Relatório de Recebíveis Relatório de Recebíveis Saib…" at bounding box center [587, 288] width 799 height 753
type input "[DATE]"
click at [412, 191] on div "Período Selecione um período Período personalizado [DATE] Previous Month Next M…" at bounding box center [404, 221] width 338 height 177
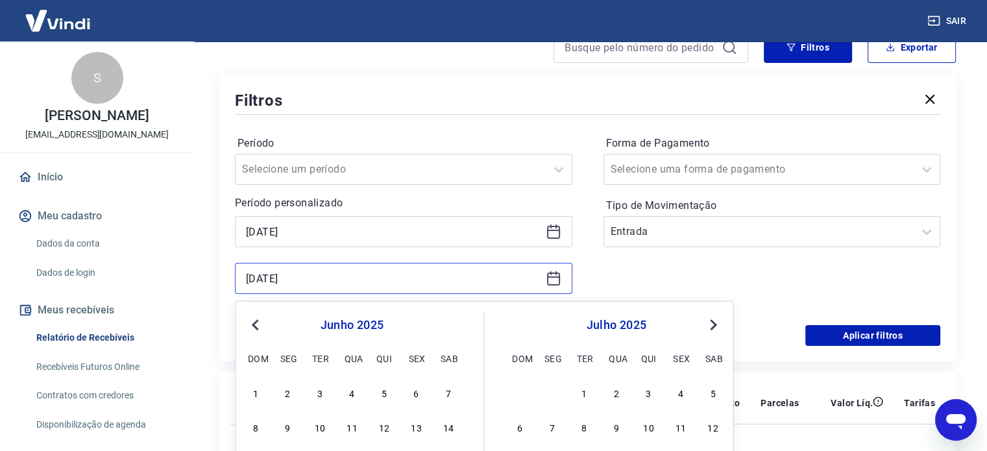
drag, startPoint x: 256, startPoint y: 278, endPoint x: 187, endPoint y: 276, distance: 68.8
click at [187, 276] on div "Sair S [PERSON_NAME] [EMAIL_ADDRESS][DOMAIN_NAME] Início Meu cadastro Dados da …" at bounding box center [493, 95] width 987 height 451
type input "[DATE]"
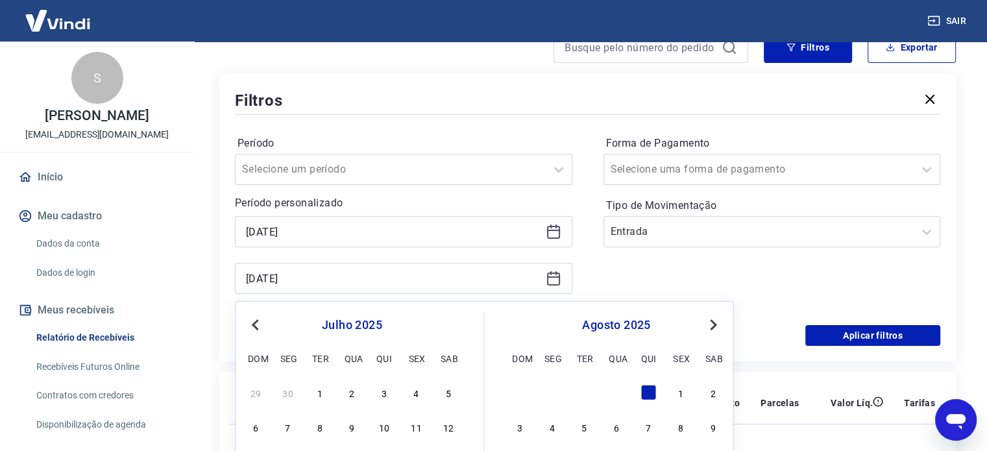
drag, startPoint x: 713, startPoint y: 277, endPoint x: 722, endPoint y: 280, distance: 8.8
click at [716, 278] on div "Forma de Pagamento Selecione uma forma de pagamento Tipo de Movimentação Entrada" at bounding box center [773, 221] width 338 height 177
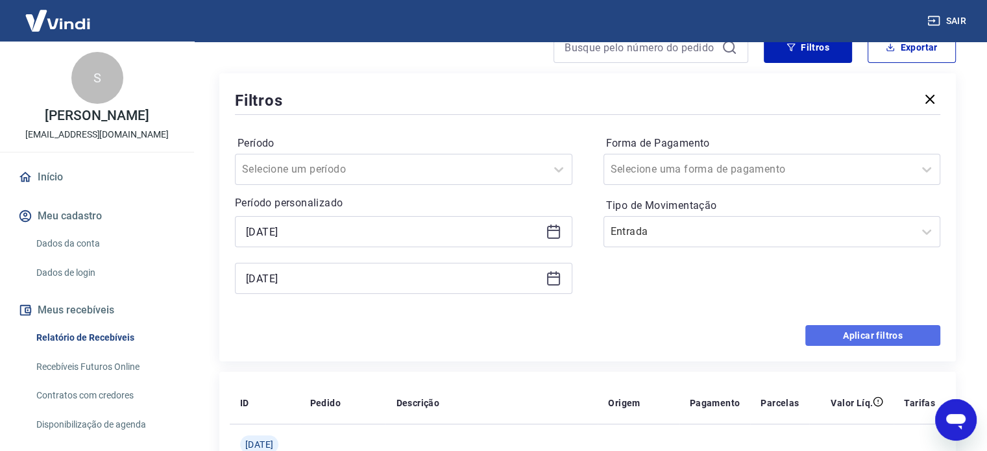
click at [863, 341] on button "Aplicar filtros" at bounding box center [872, 335] width 135 height 21
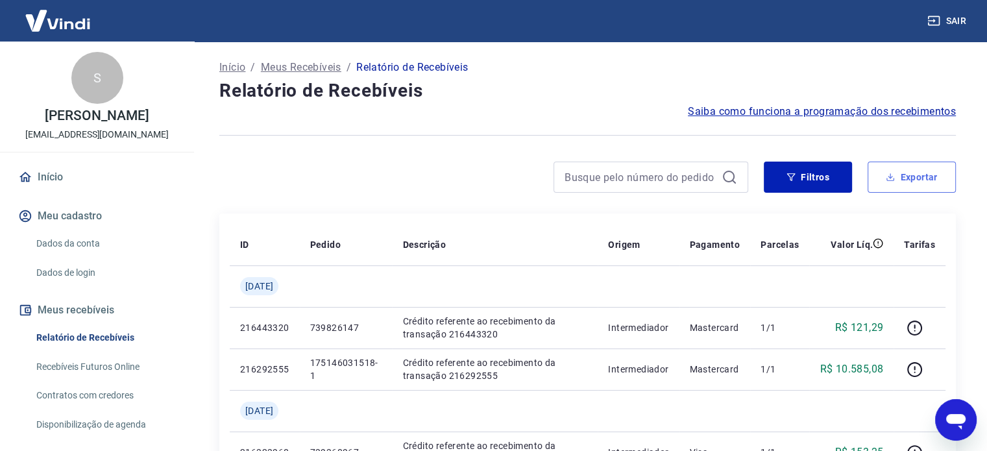
click at [922, 184] on button "Exportar" at bounding box center [912, 177] width 88 height 31
type input "[DATE]"
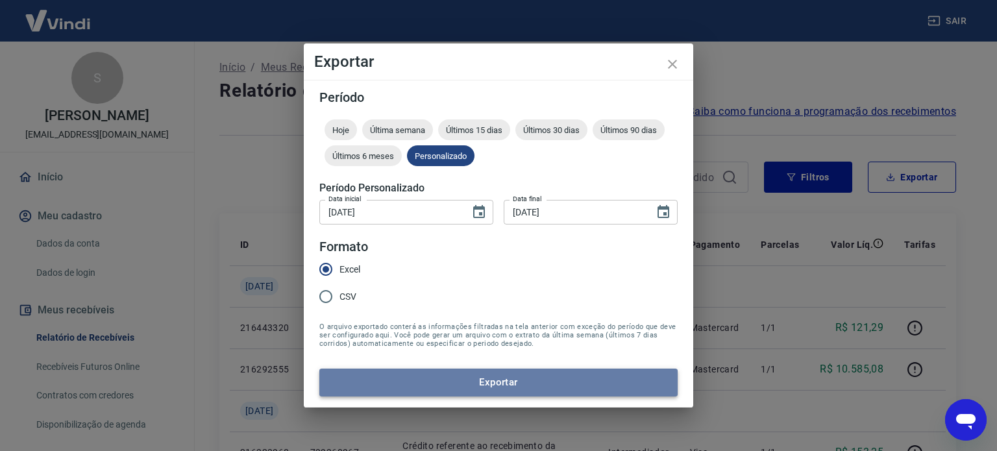
click at [457, 381] on button "Exportar" at bounding box center [498, 382] width 358 height 27
